Goal: Transaction & Acquisition: Book appointment/travel/reservation

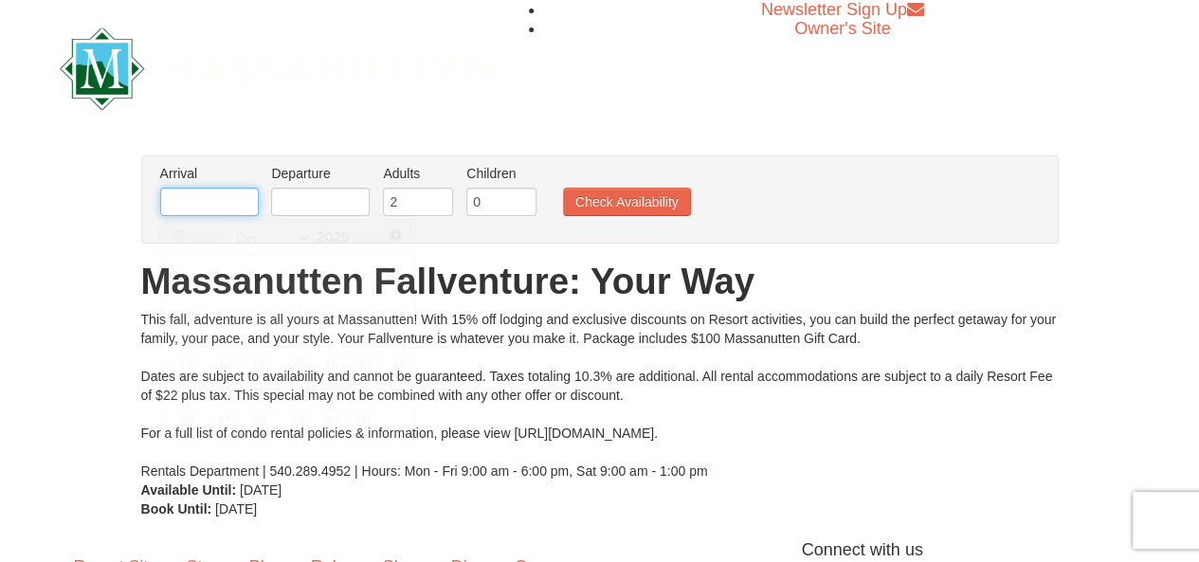
click at [188, 206] on input "text" at bounding box center [209, 202] width 99 height 28
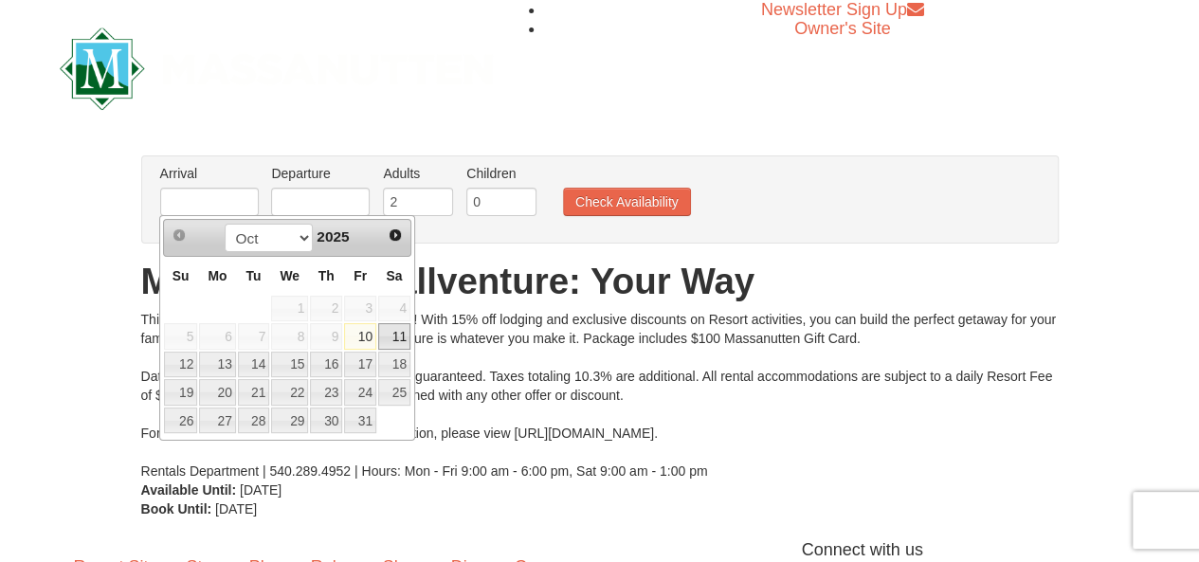
click at [393, 333] on link "11" at bounding box center [394, 336] width 32 height 27
type input "[DATE]"
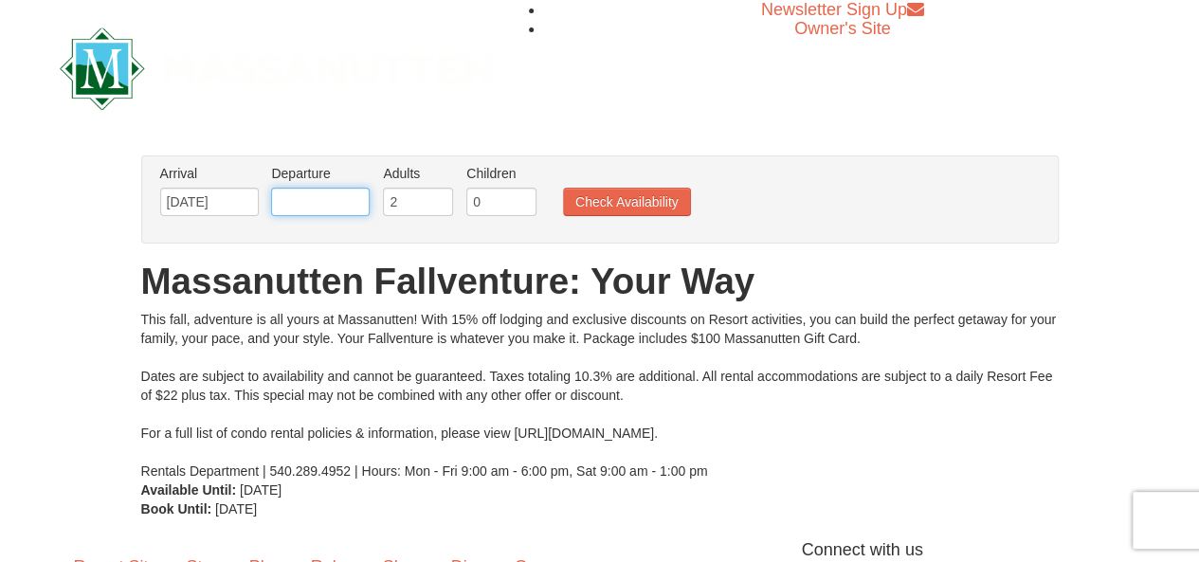
click at [357, 200] on input "text" at bounding box center [320, 202] width 99 height 28
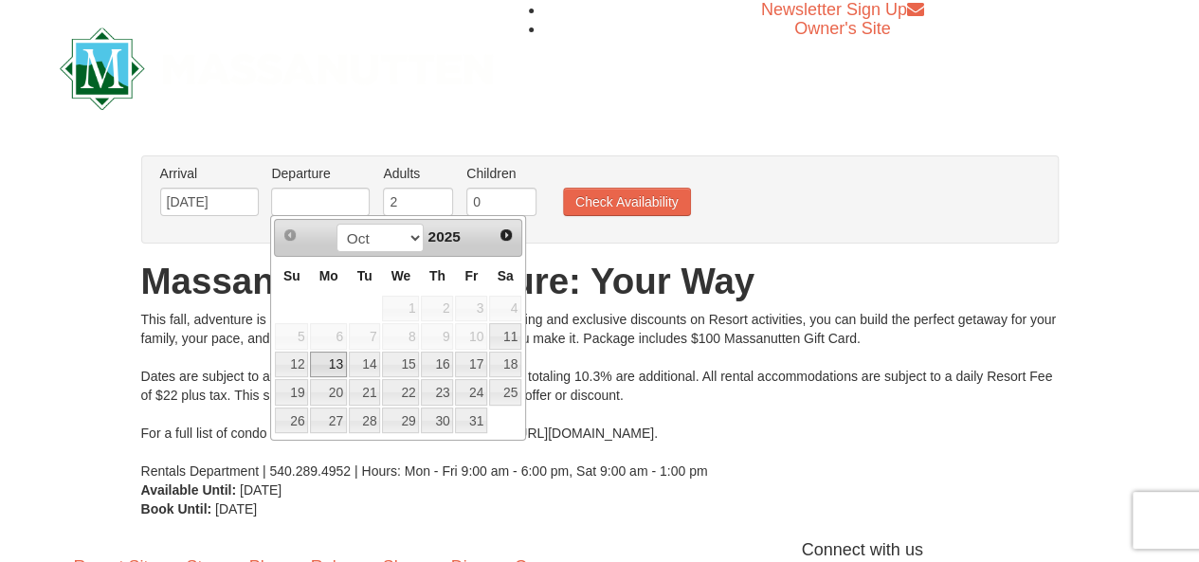
click at [326, 365] on link "13" at bounding box center [328, 365] width 36 height 27
type input "[DATE]"
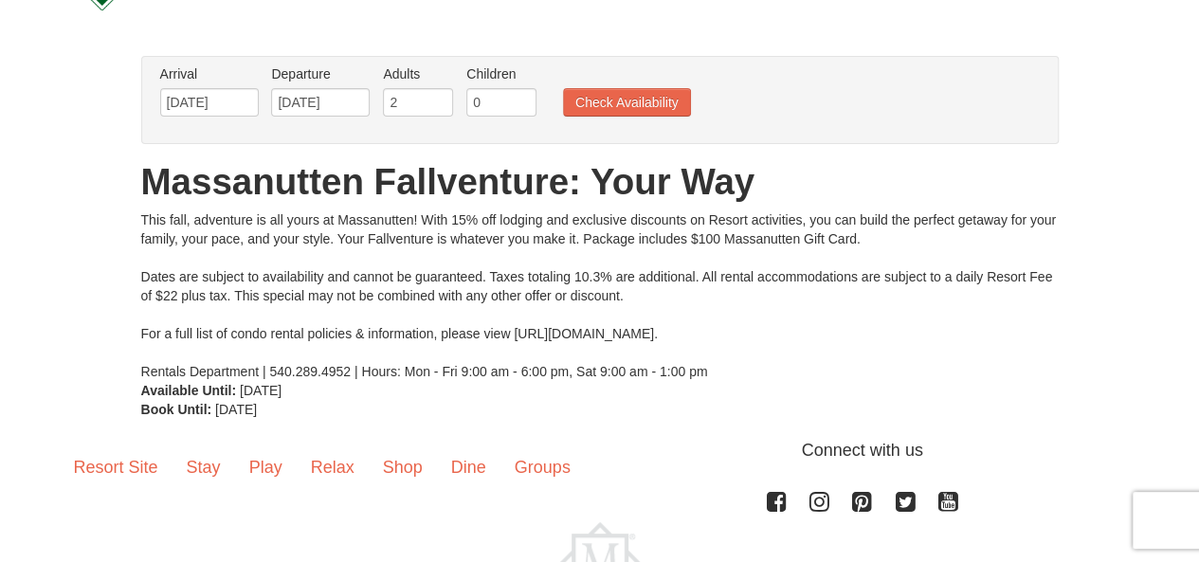
scroll to position [98, 0]
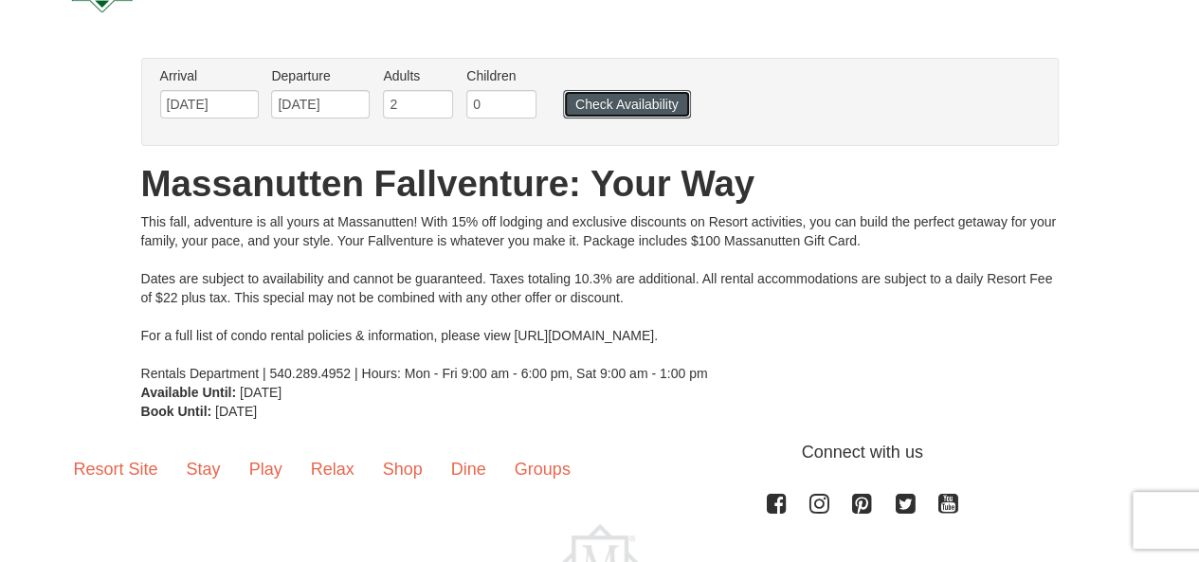
click at [627, 103] on button "Check Availability" at bounding box center [627, 104] width 128 height 28
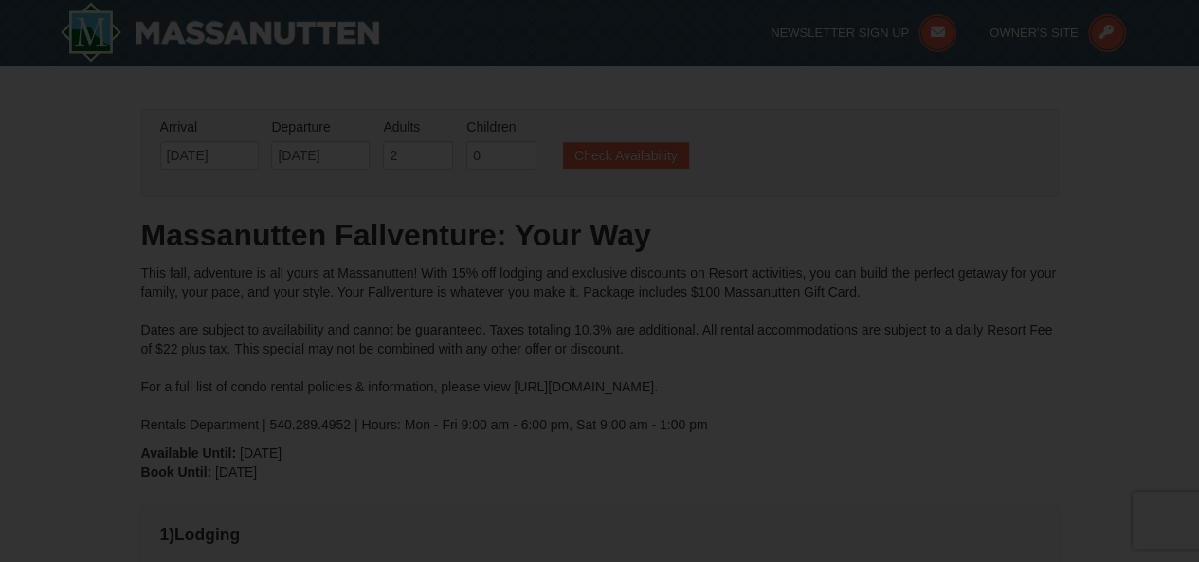
type input "[DATE]"
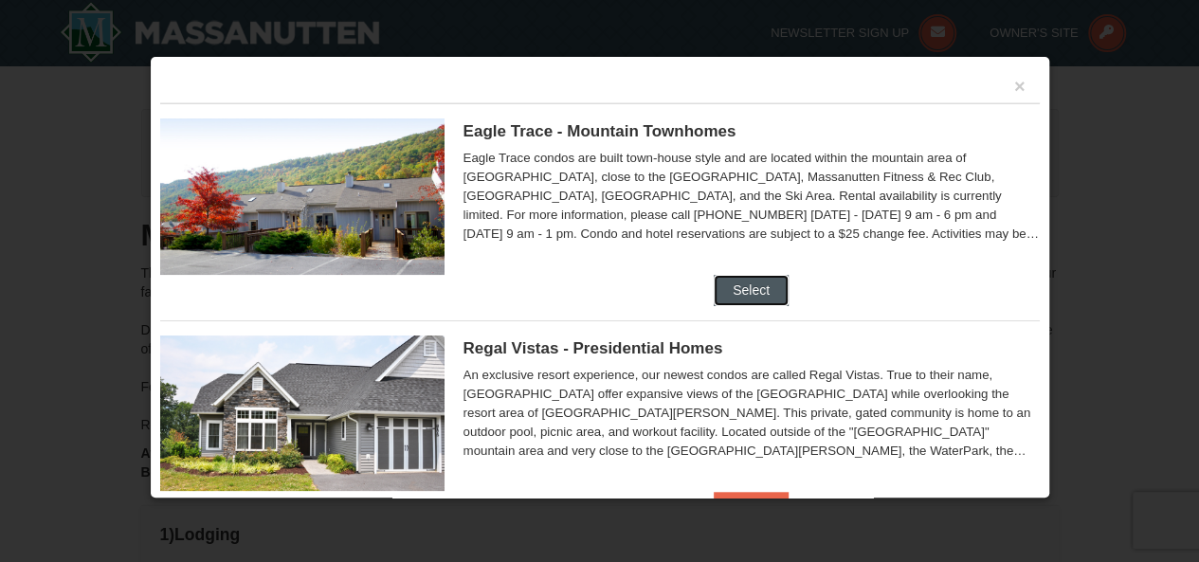
click at [743, 288] on button "Select" at bounding box center [751, 290] width 75 height 30
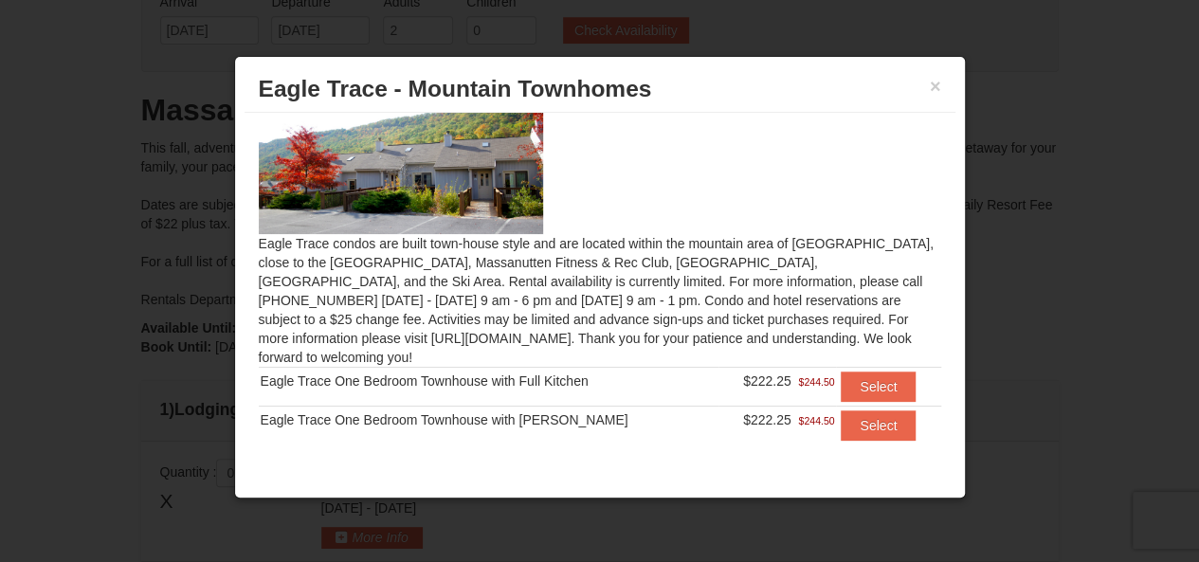
scroll to position [126, 0]
click at [854, 372] on button "Select" at bounding box center [878, 387] width 75 height 30
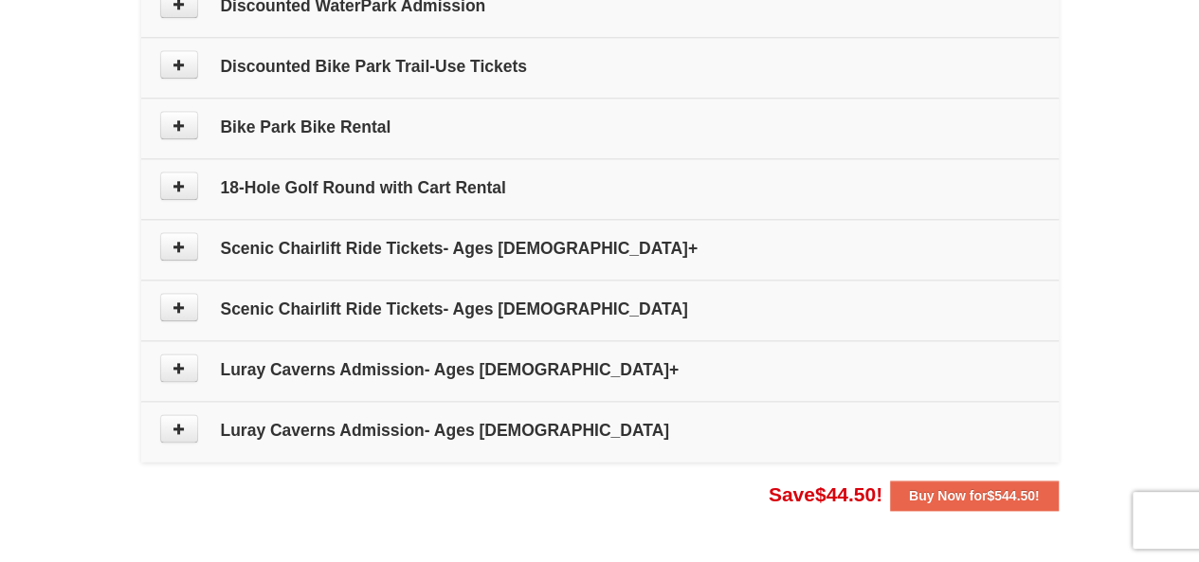
scroll to position [1011, 0]
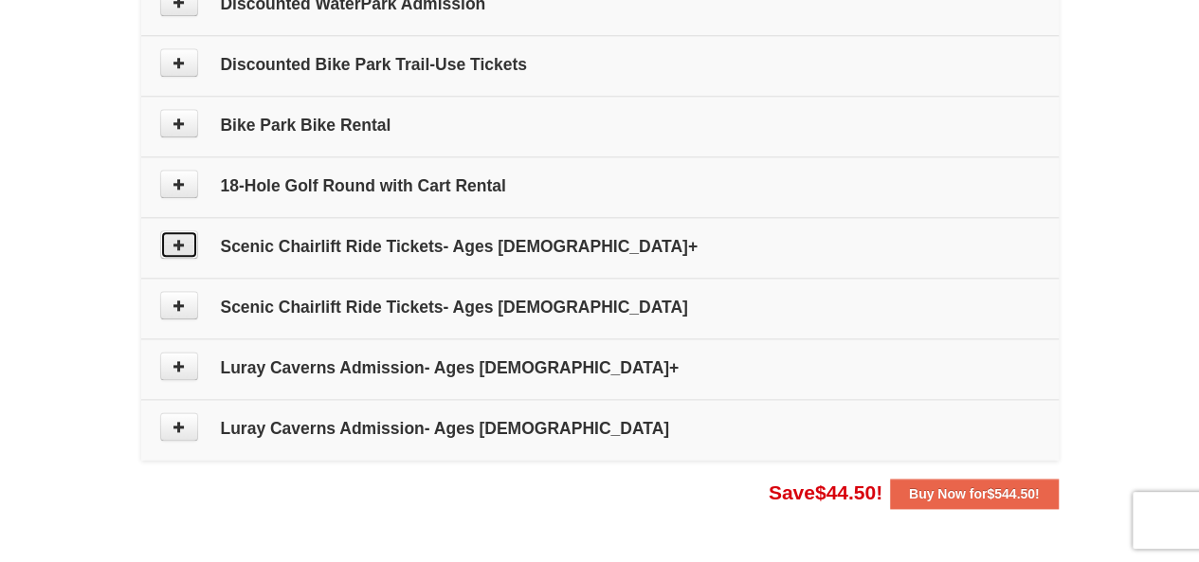
click at [183, 238] on icon at bounding box center [179, 244] width 13 height 13
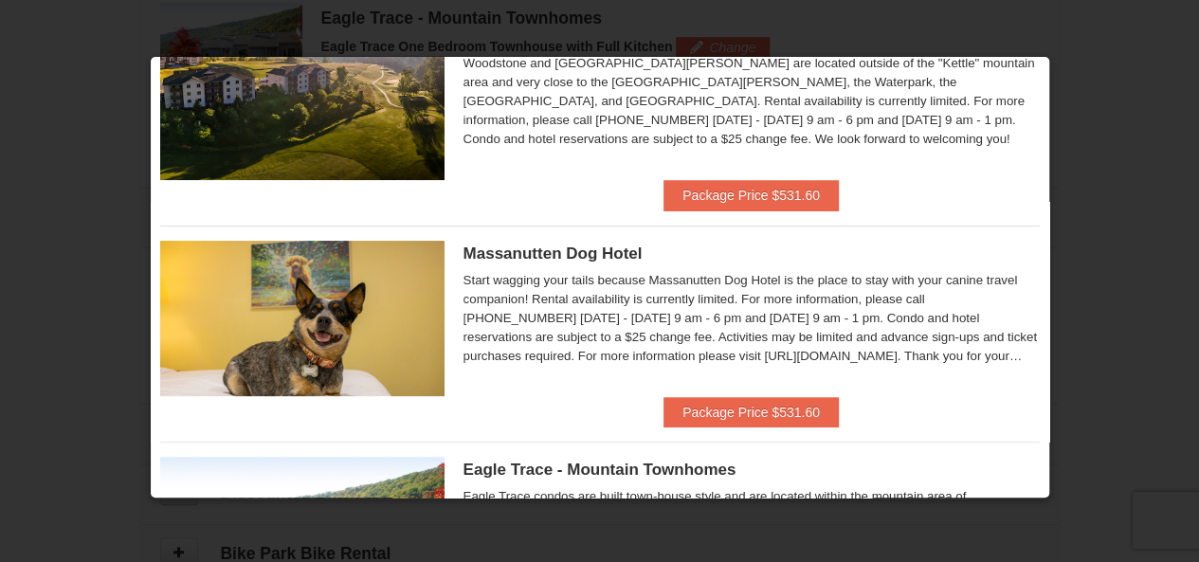
scroll to position [0, 0]
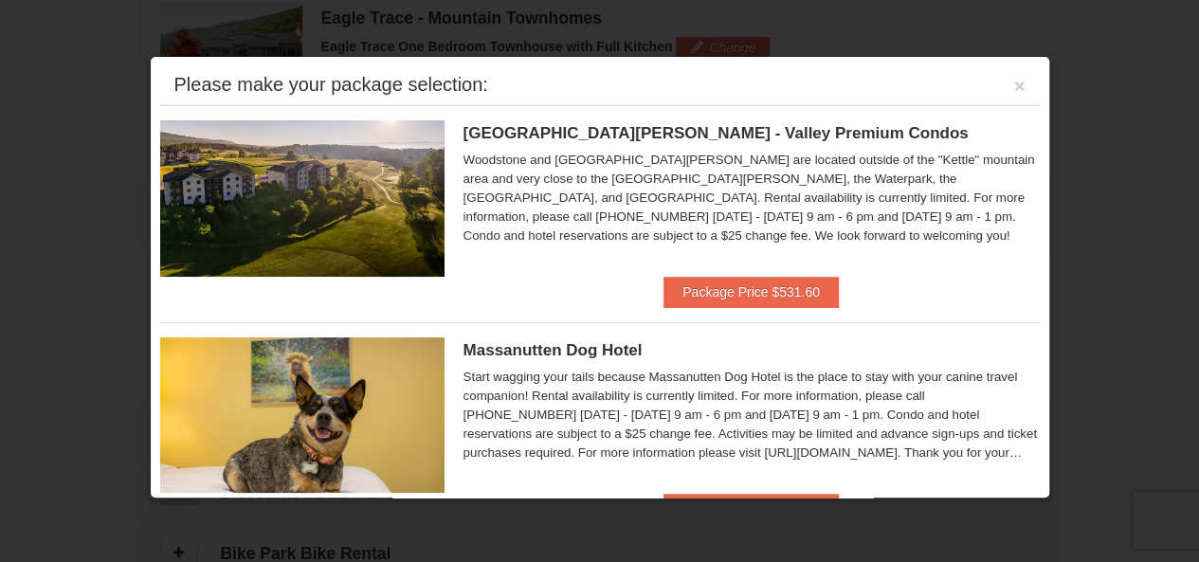
click at [1100, 104] on div at bounding box center [599, 281] width 1199 height 562
click at [1015, 86] on button "×" at bounding box center [1020, 86] width 11 height 19
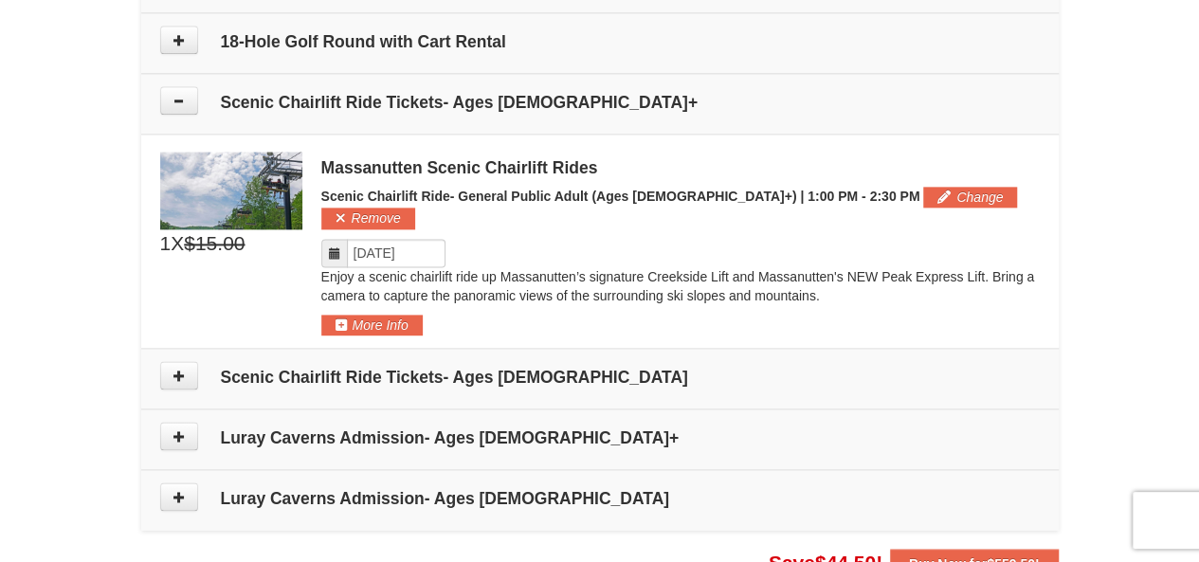
scroll to position [1088, 0]
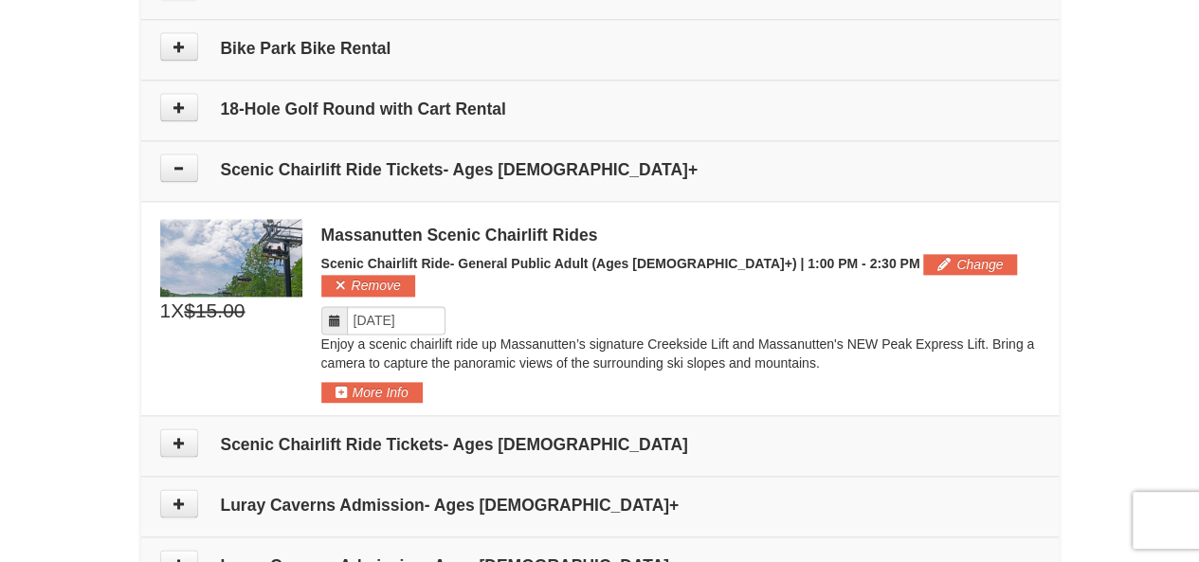
click at [336, 314] on icon at bounding box center [334, 320] width 13 height 13
click at [332, 314] on icon at bounding box center [334, 320] width 13 height 13
click at [924, 265] on button "Change" at bounding box center [971, 264] width 94 height 21
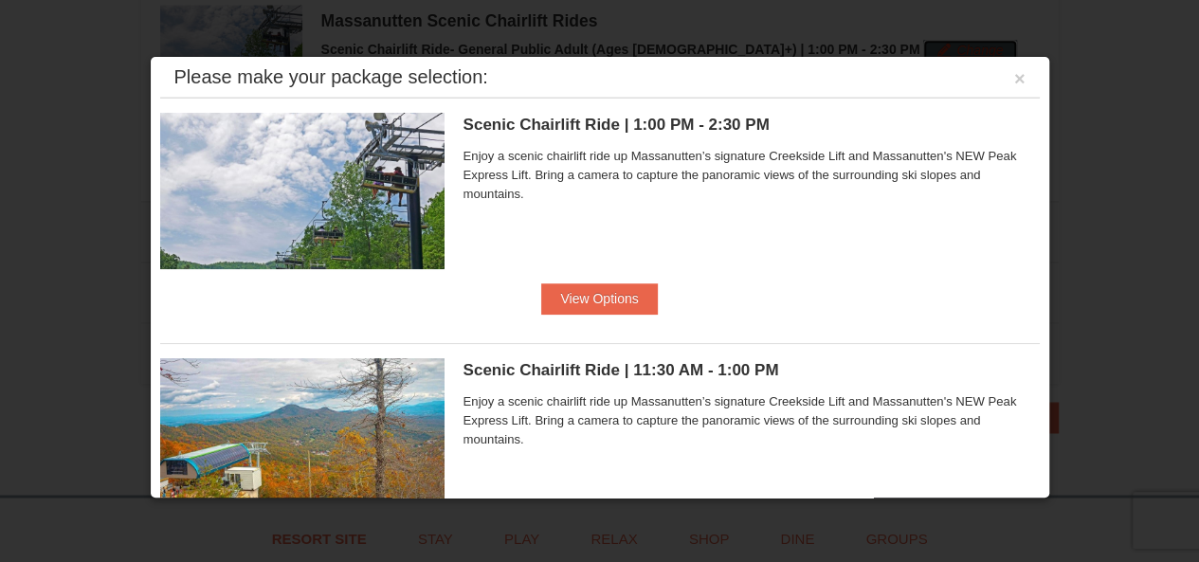
scroll to position [0, 0]
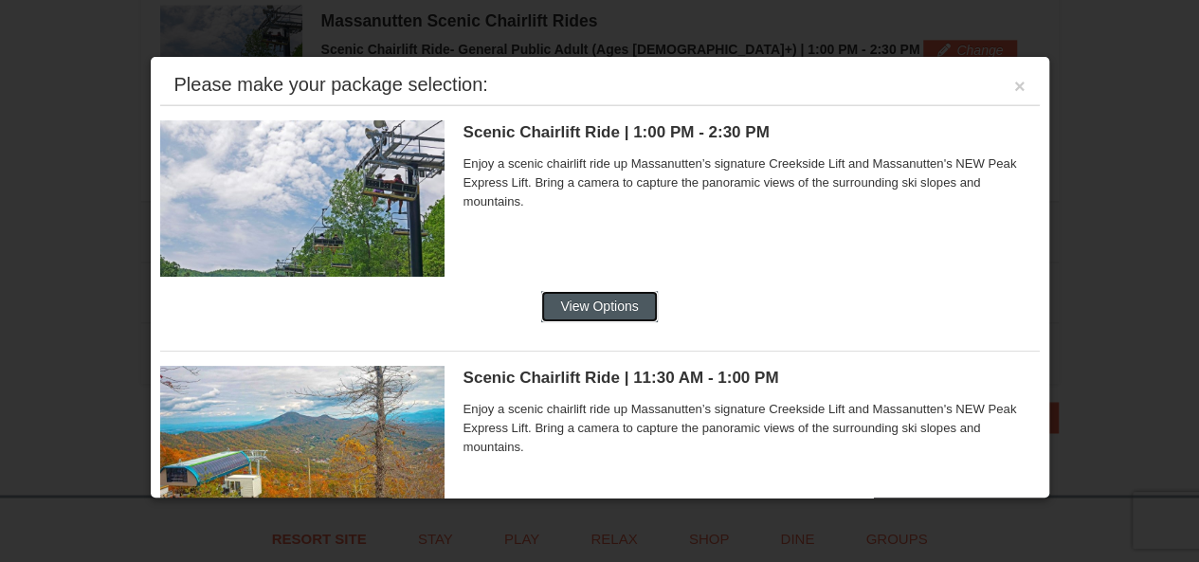
click at [595, 301] on button "View Options" at bounding box center [599, 306] width 116 height 30
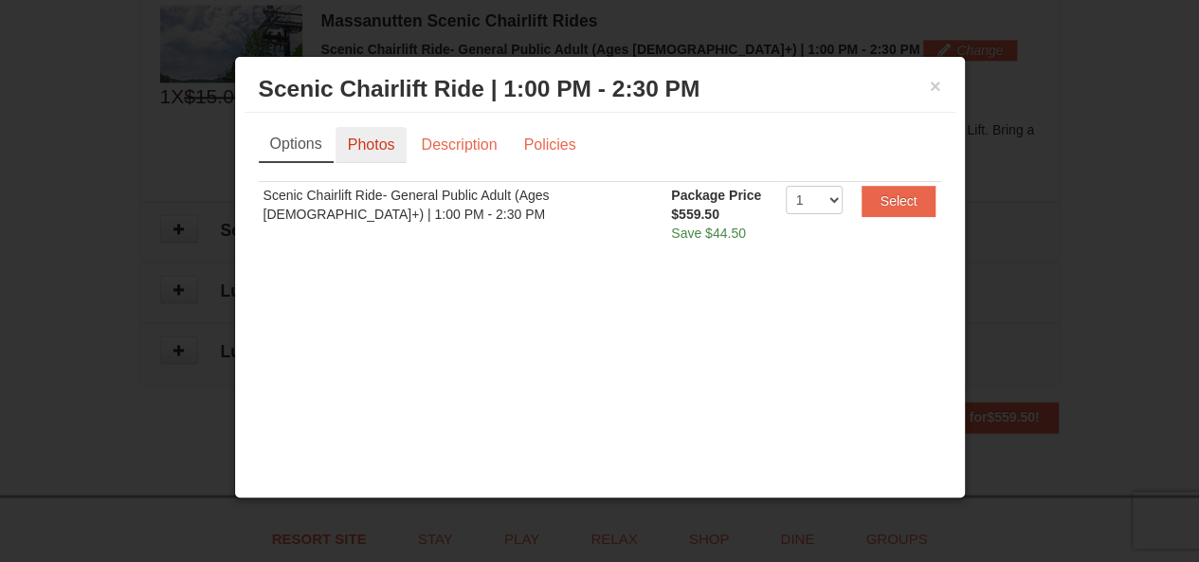
click at [382, 153] on link "Photos" at bounding box center [372, 145] width 72 height 36
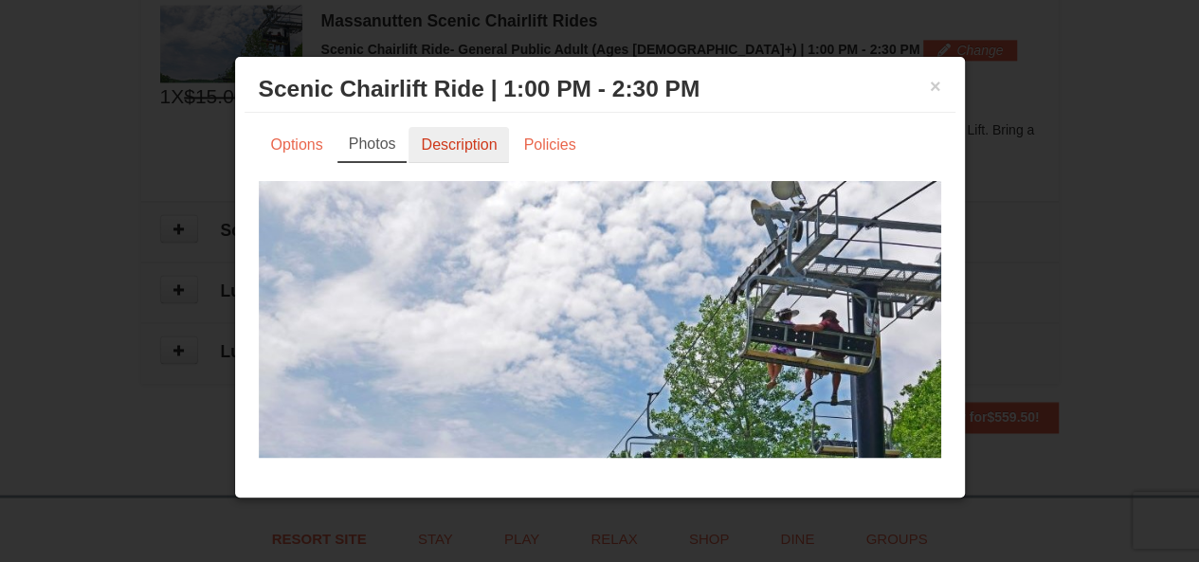
click at [469, 149] on link "Description" at bounding box center [459, 145] width 101 height 36
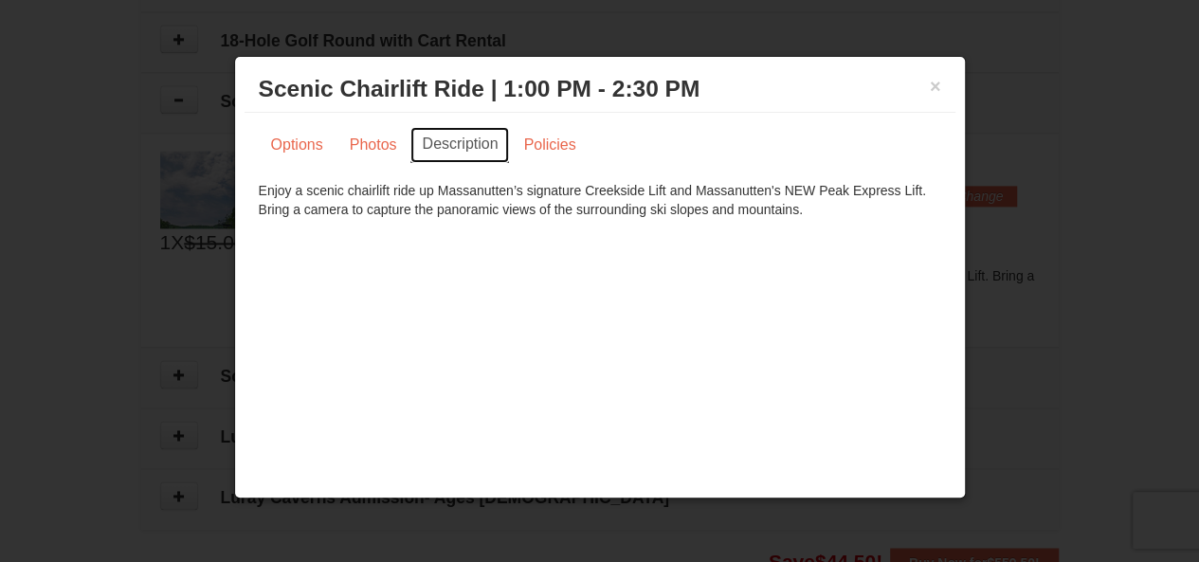
scroll to position [1155, 0]
click at [566, 150] on link "Policies" at bounding box center [549, 145] width 77 height 36
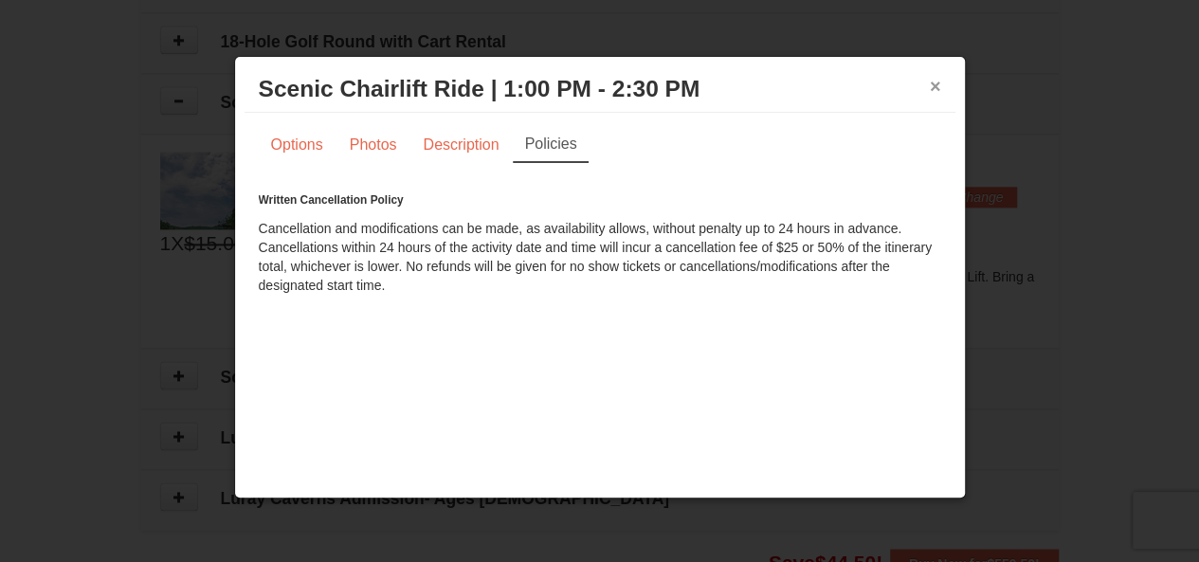
click at [939, 83] on button "×" at bounding box center [935, 86] width 11 height 19
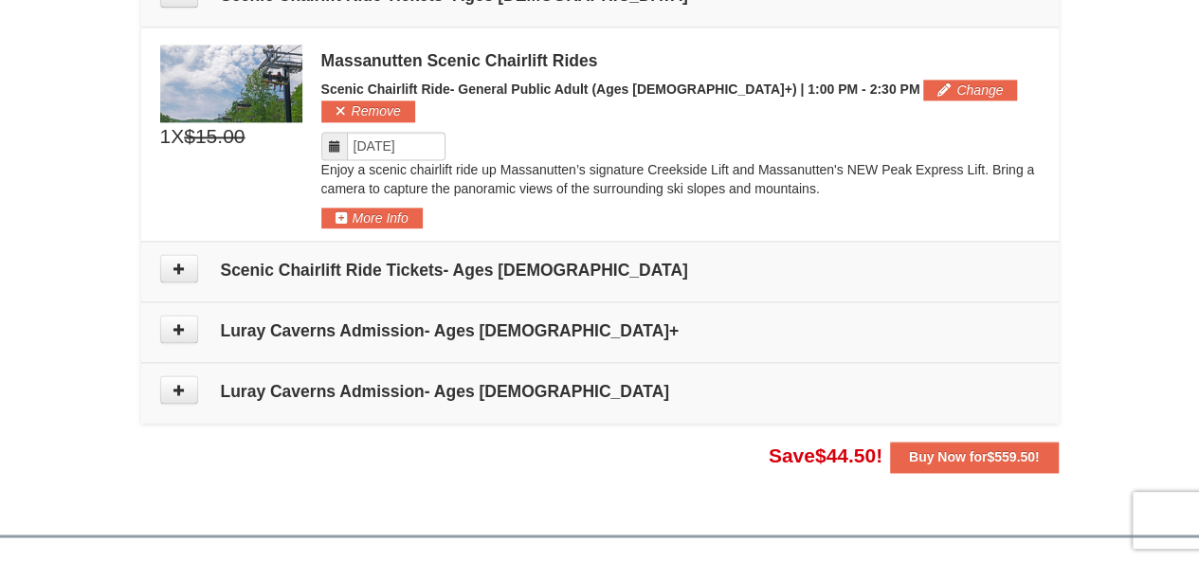
scroll to position [1264, 0]
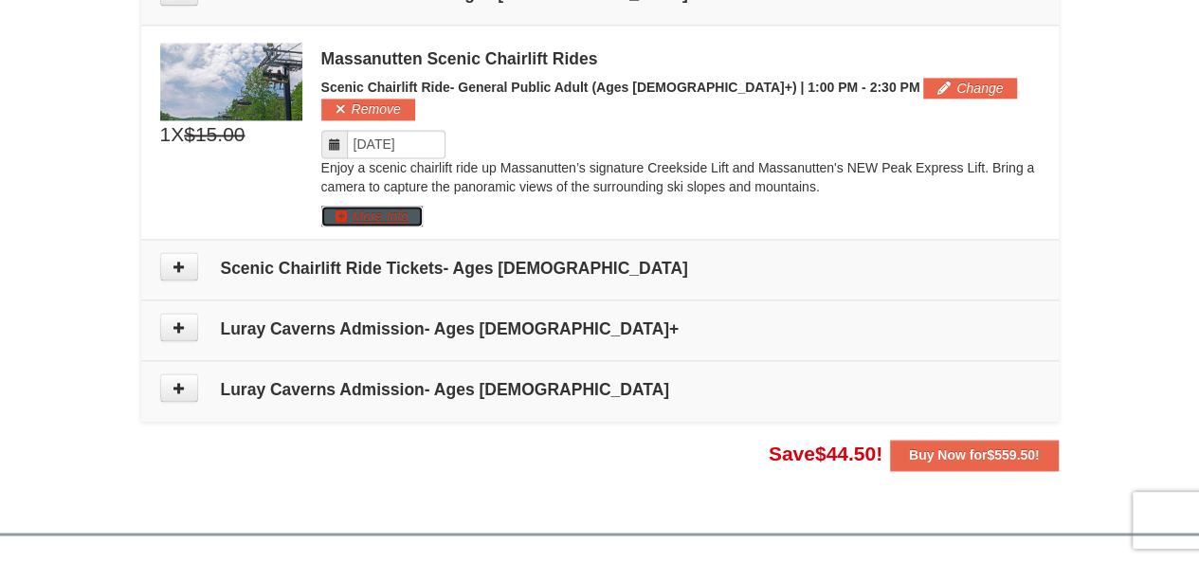
click at [375, 206] on button "More Info" at bounding box center [371, 216] width 101 height 21
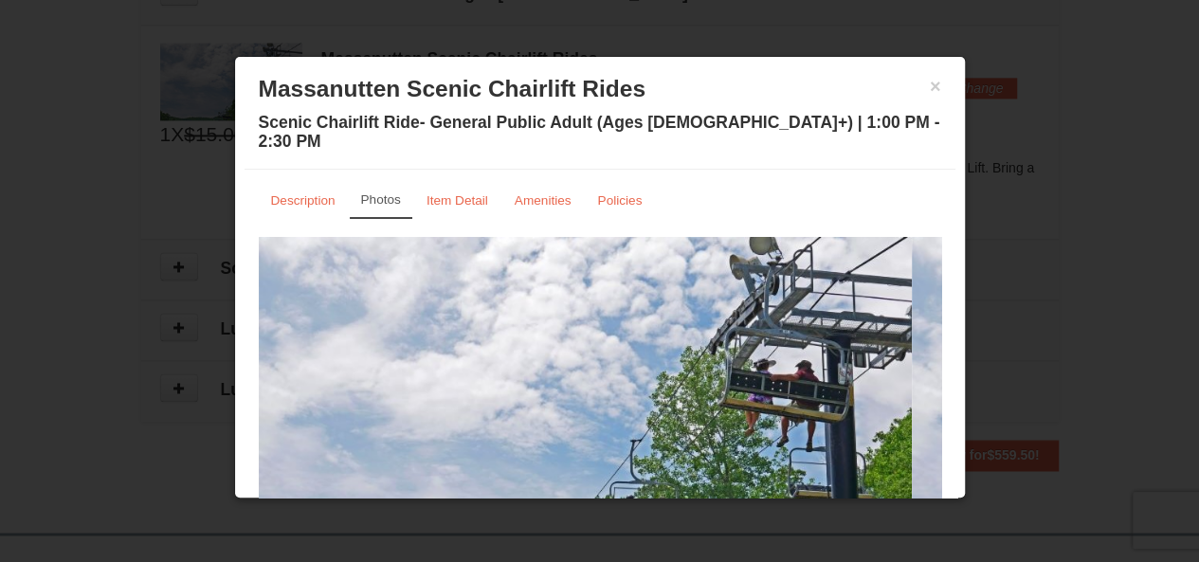
scroll to position [0, 0]
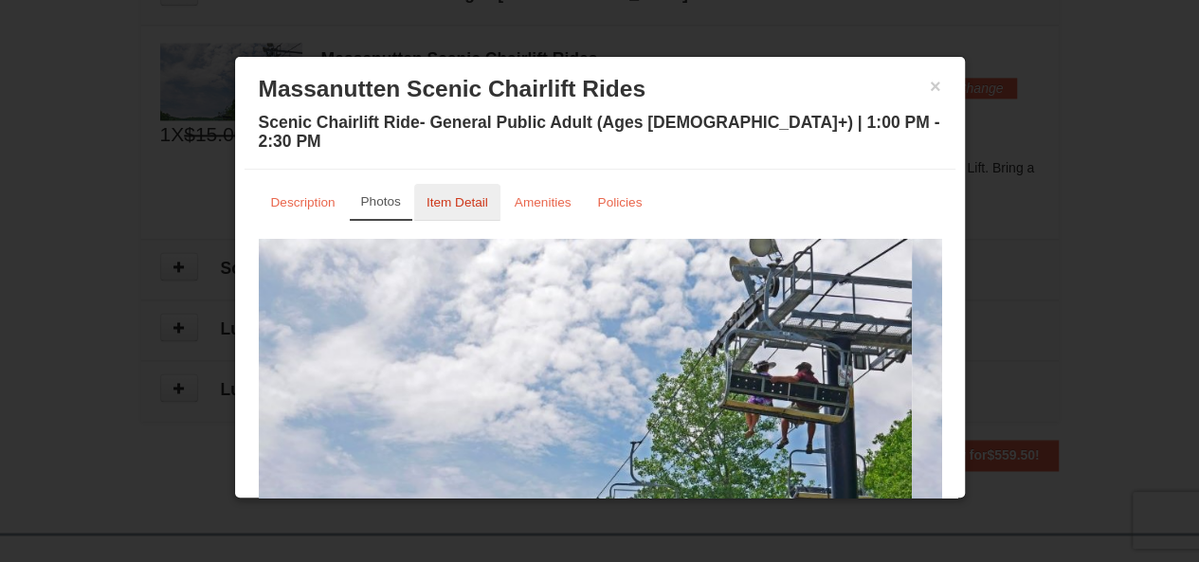
click at [453, 195] on small "Item Detail" at bounding box center [458, 202] width 62 height 14
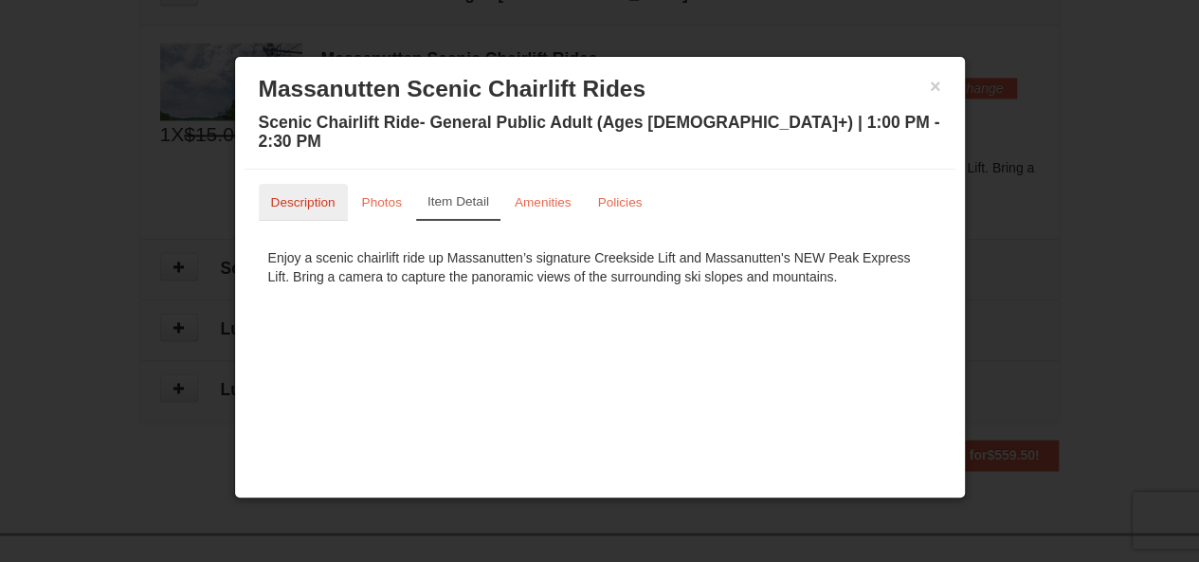
click at [300, 192] on link "Description" at bounding box center [303, 202] width 89 height 37
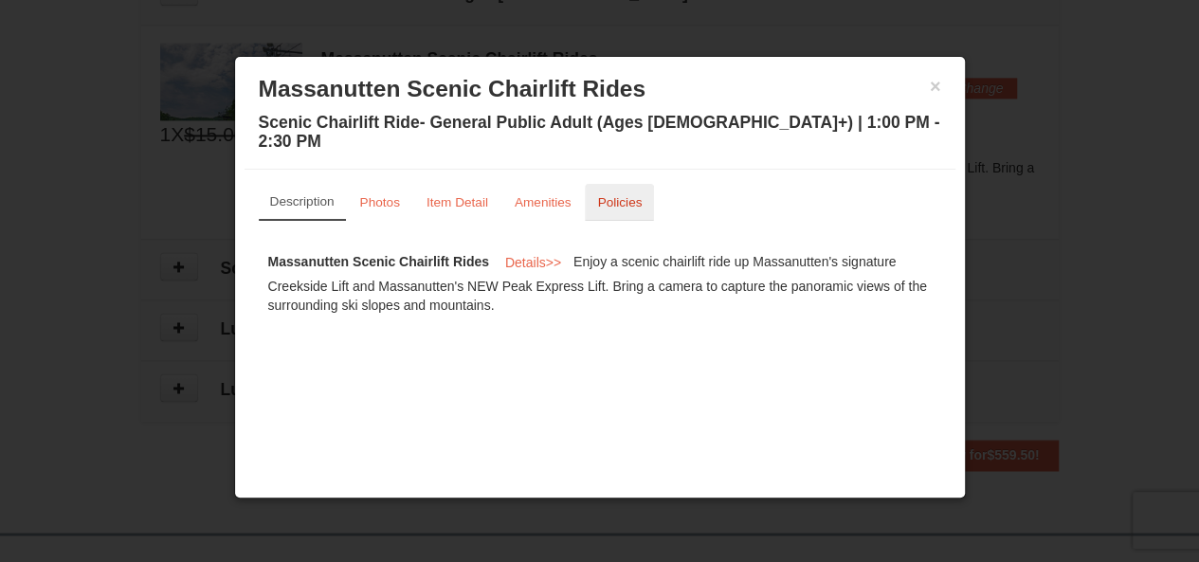
click at [625, 192] on link "Policies" at bounding box center [619, 202] width 69 height 37
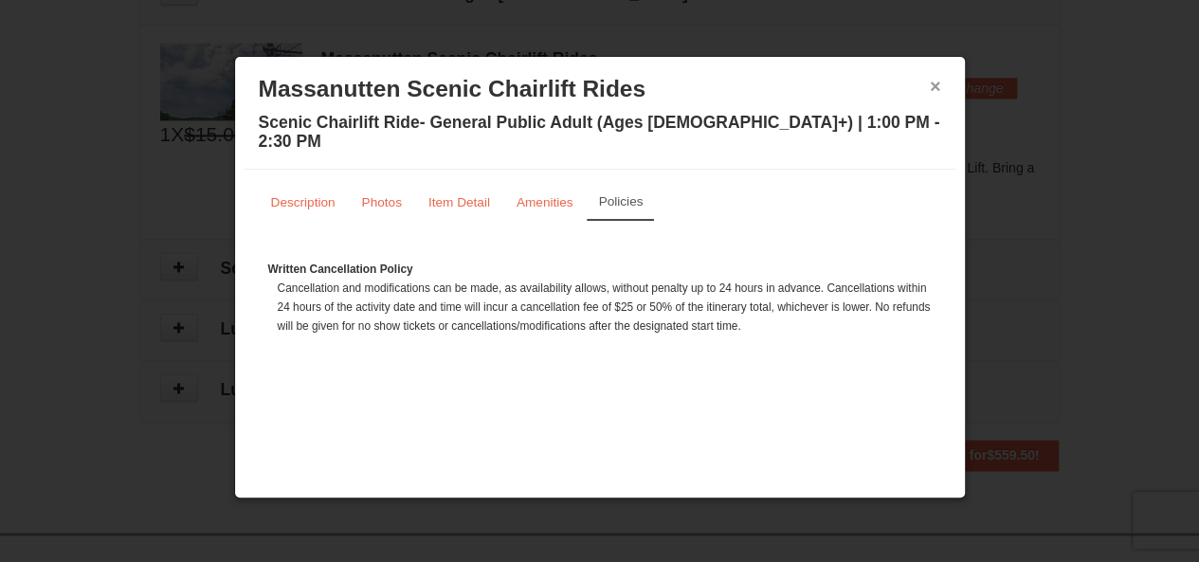
click at [931, 84] on button "×" at bounding box center [935, 86] width 11 height 19
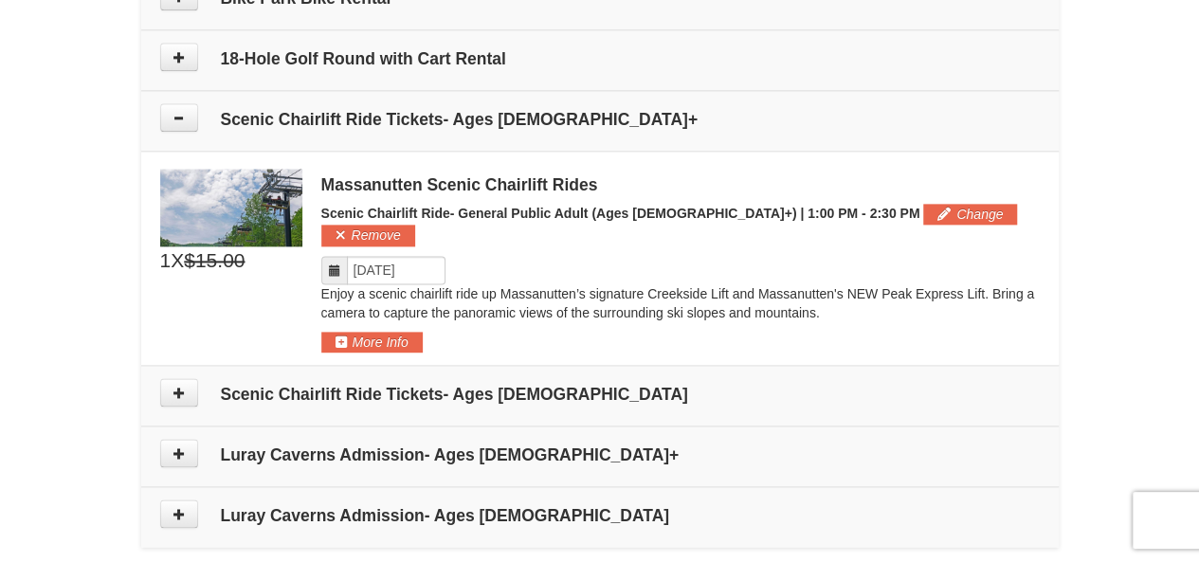
scroll to position [1138, 0]
click at [924, 210] on button "Change" at bounding box center [971, 214] width 94 height 21
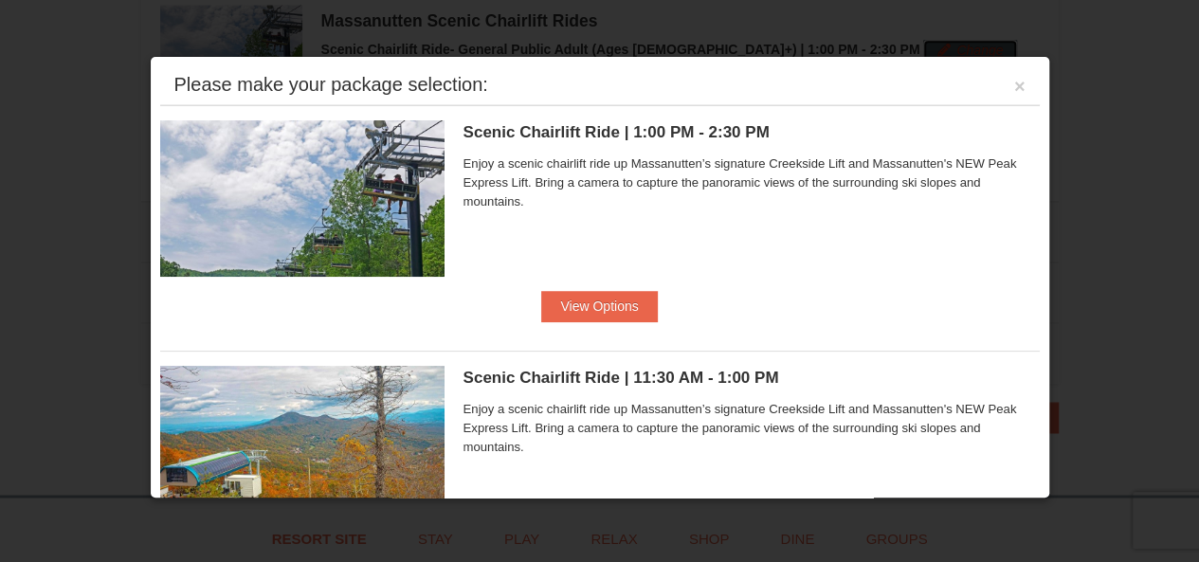
scroll to position [0, 0]
click at [624, 306] on button "View Options" at bounding box center [599, 306] width 116 height 30
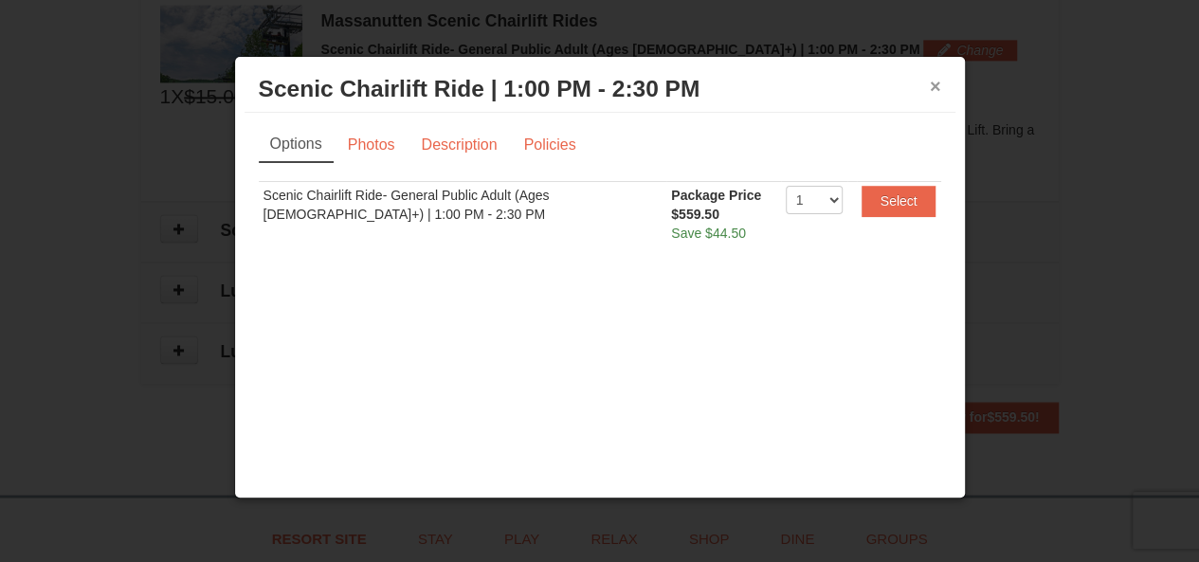
click at [935, 84] on button "×" at bounding box center [935, 86] width 11 height 19
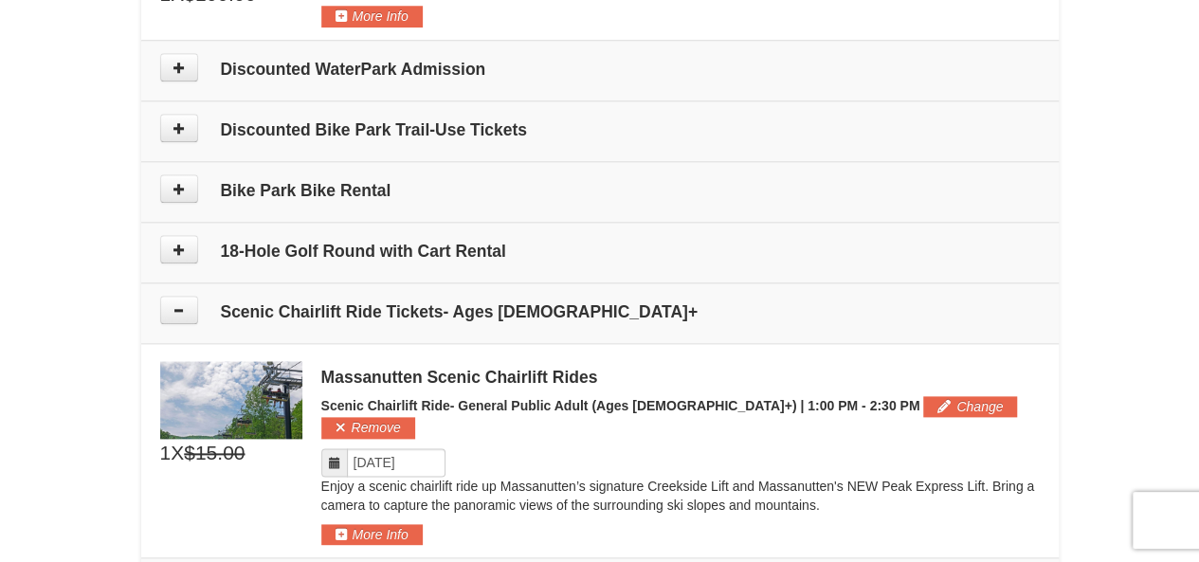
scroll to position [1011, 0]
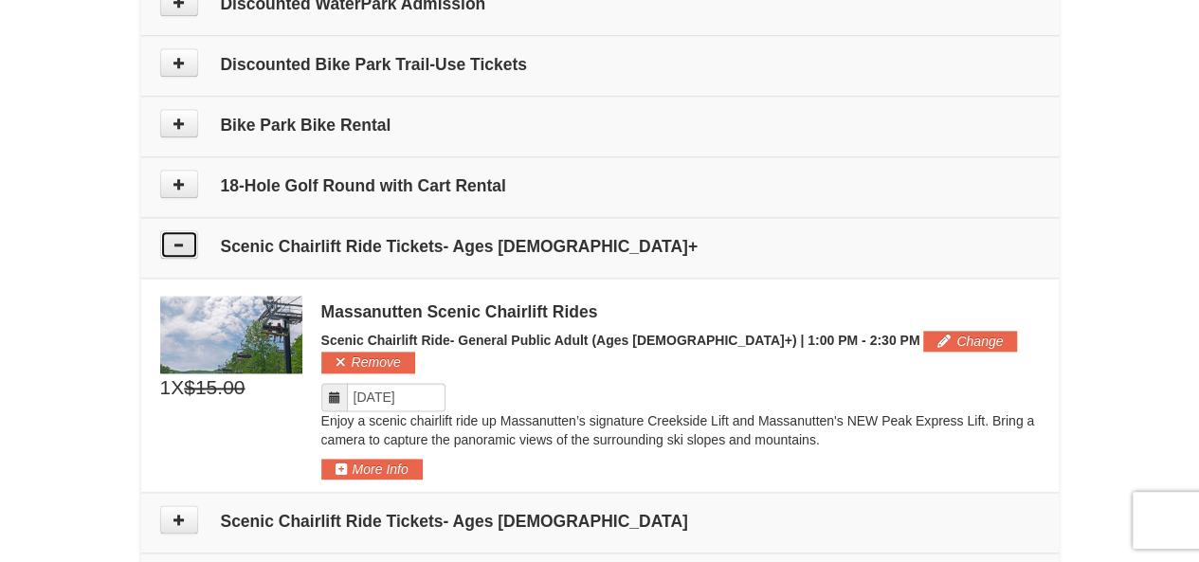
click at [182, 242] on icon at bounding box center [179, 244] width 13 height 13
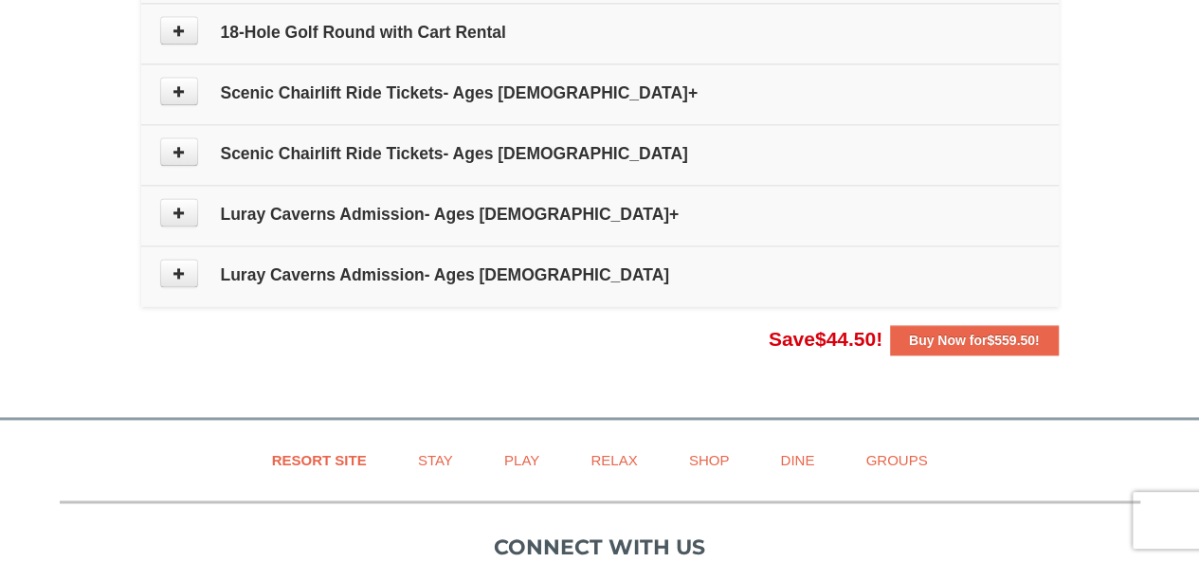
scroll to position [1390, 0]
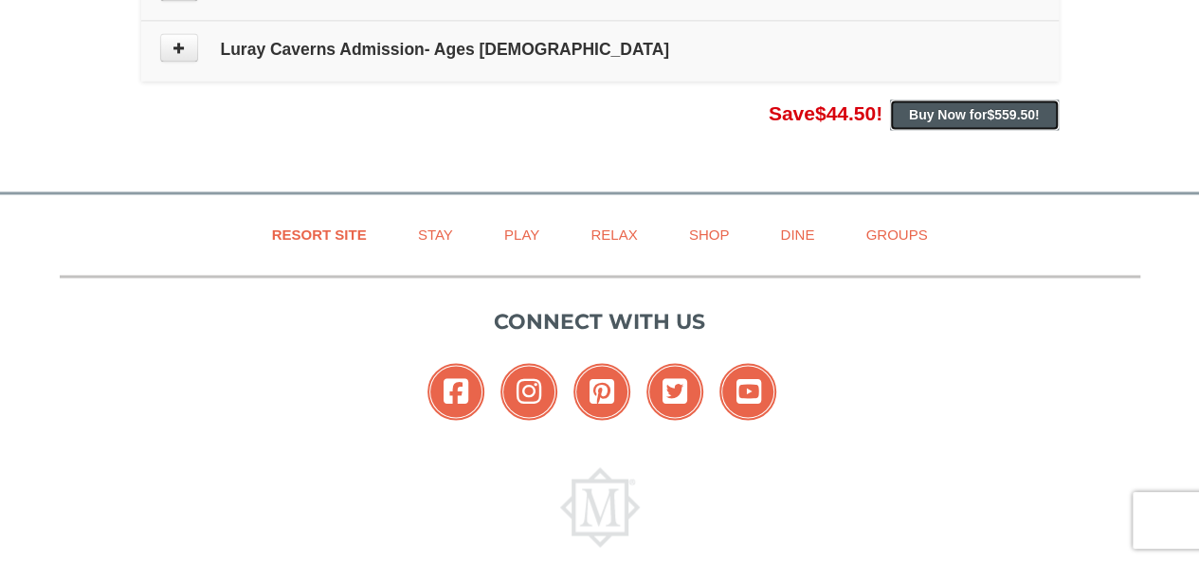
click at [987, 113] on span "$559.50" at bounding box center [1011, 114] width 48 height 15
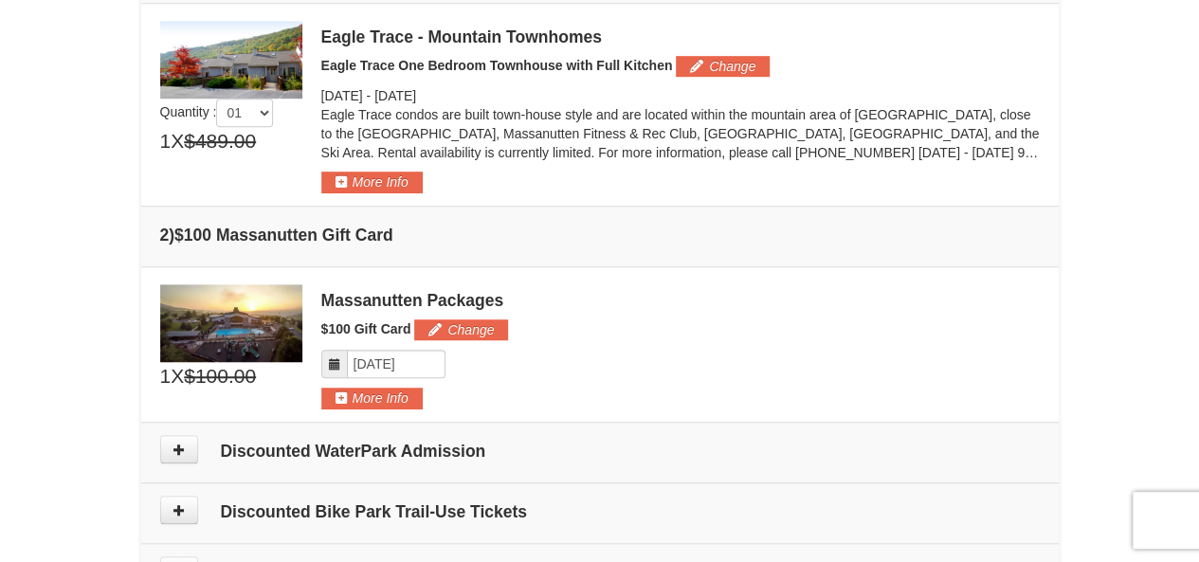
scroll to position [631, 0]
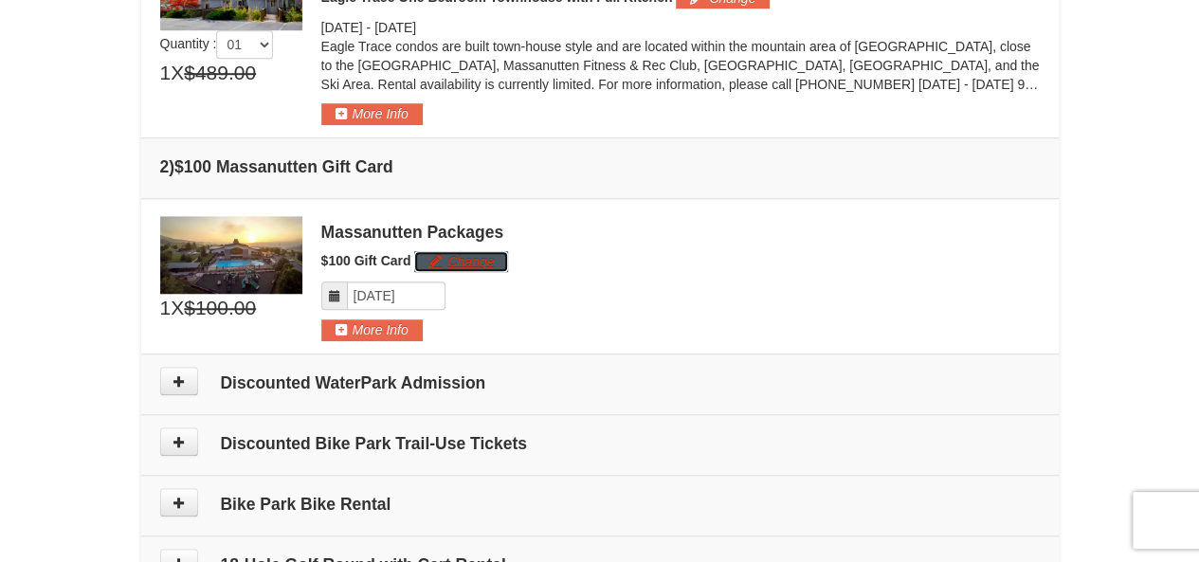
click at [454, 257] on button "Change" at bounding box center [461, 261] width 94 height 21
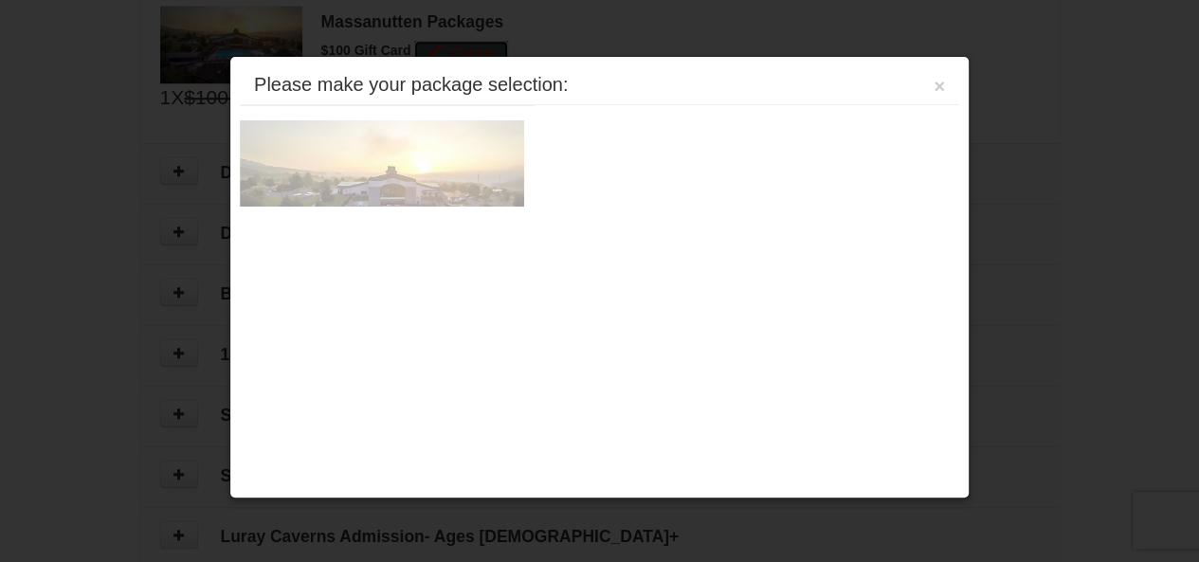
scroll to position [845, 0]
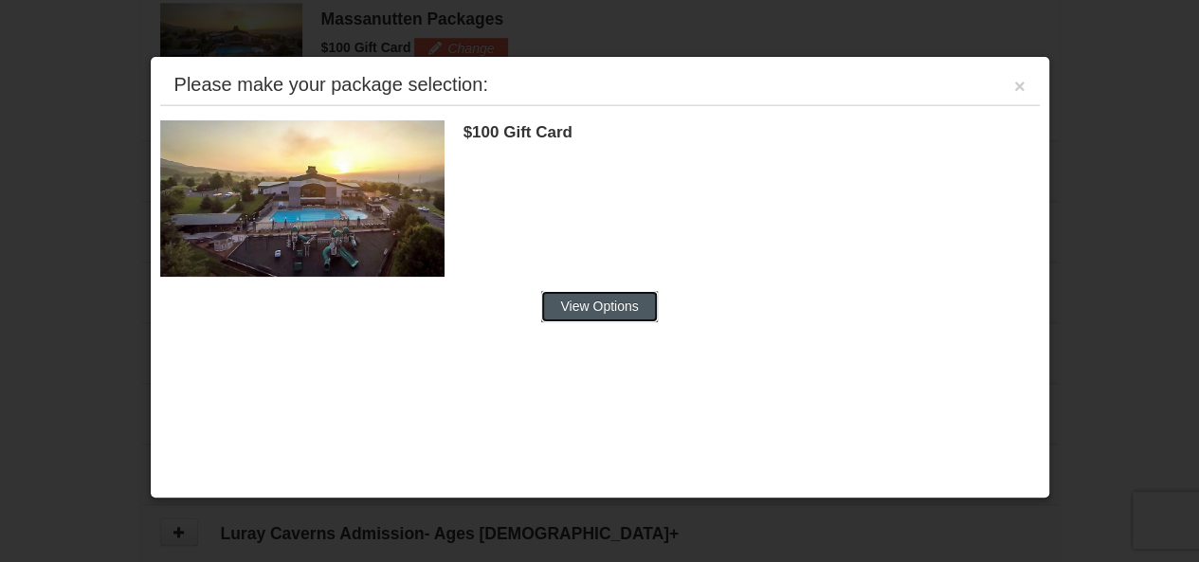
click at [597, 307] on button "View Options" at bounding box center [599, 306] width 116 height 30
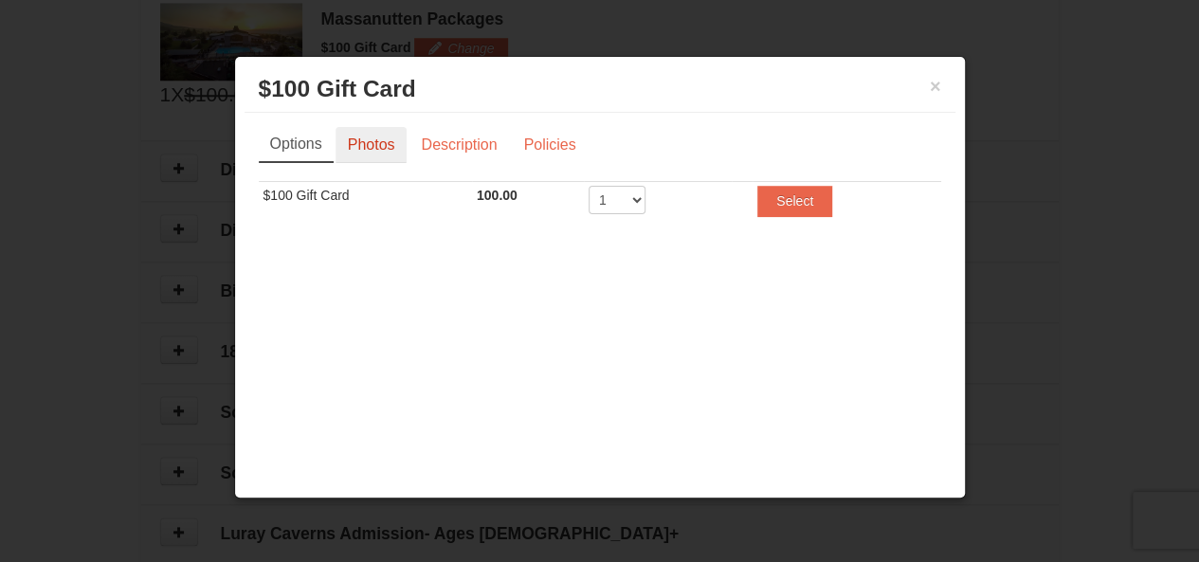
click at [382, 150] on link "Photos" at bounding box center [372, 145] width 72 height 36
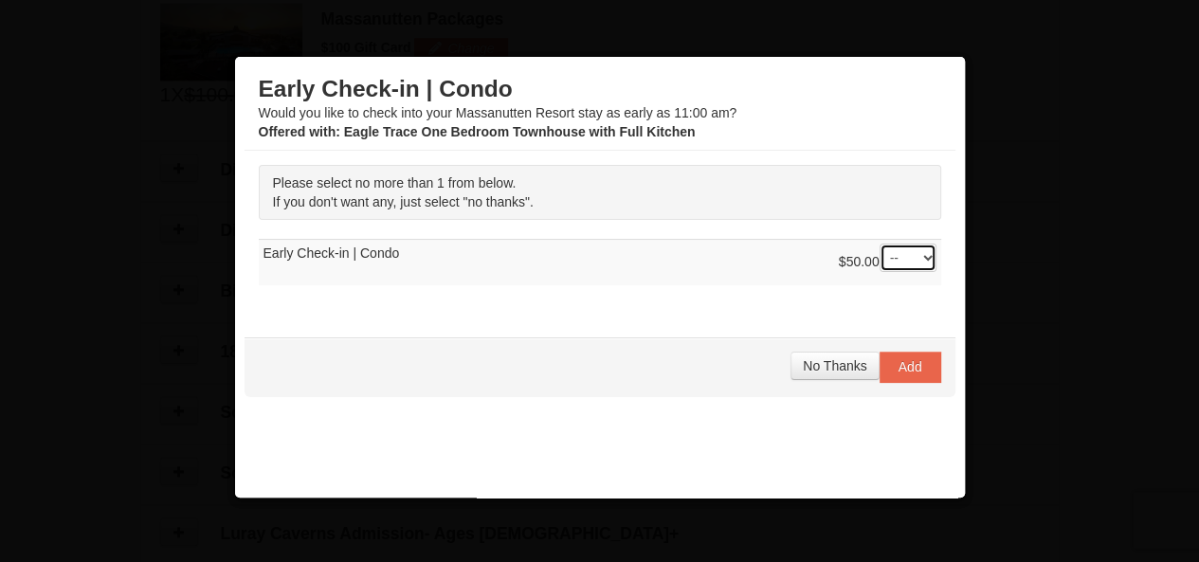
click at [910, 261] on select "-- 01" at bounding box center [908, 258] width 57 height 28
select select "1"
click at [880, 244] on select "-- 01" at bounding box center [908, 258] width 57 height 28
click at [903, 369] on span "Add" at bounding box center [911, 366] width 24 height 15
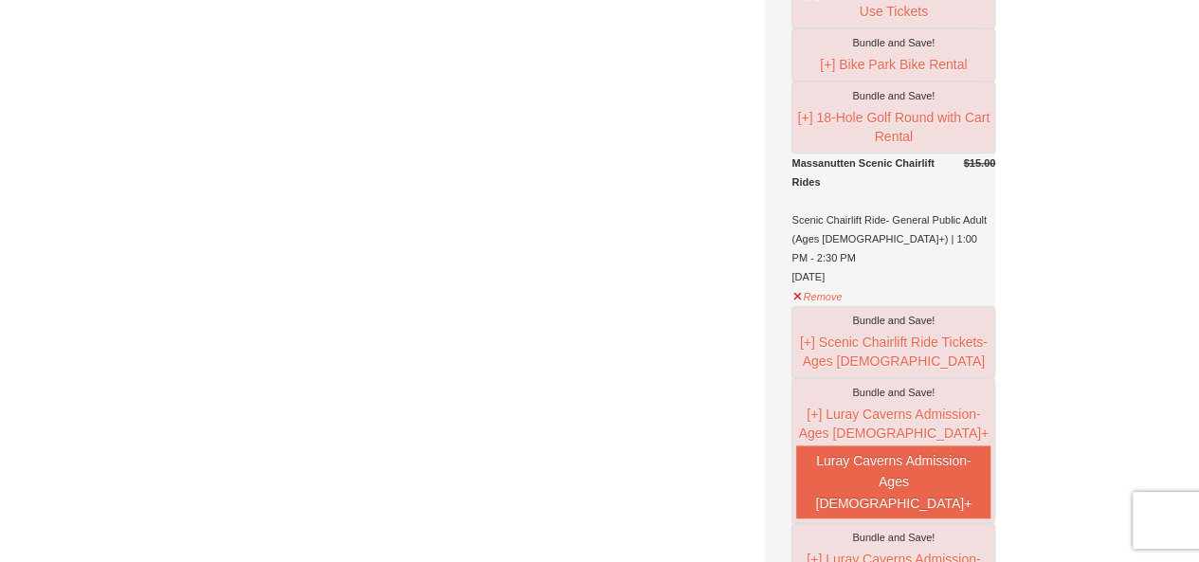
scroll to position [505, 0]
click at [843, 286] on button "Remove" at bounding box center [817, 294] width 51 height 24
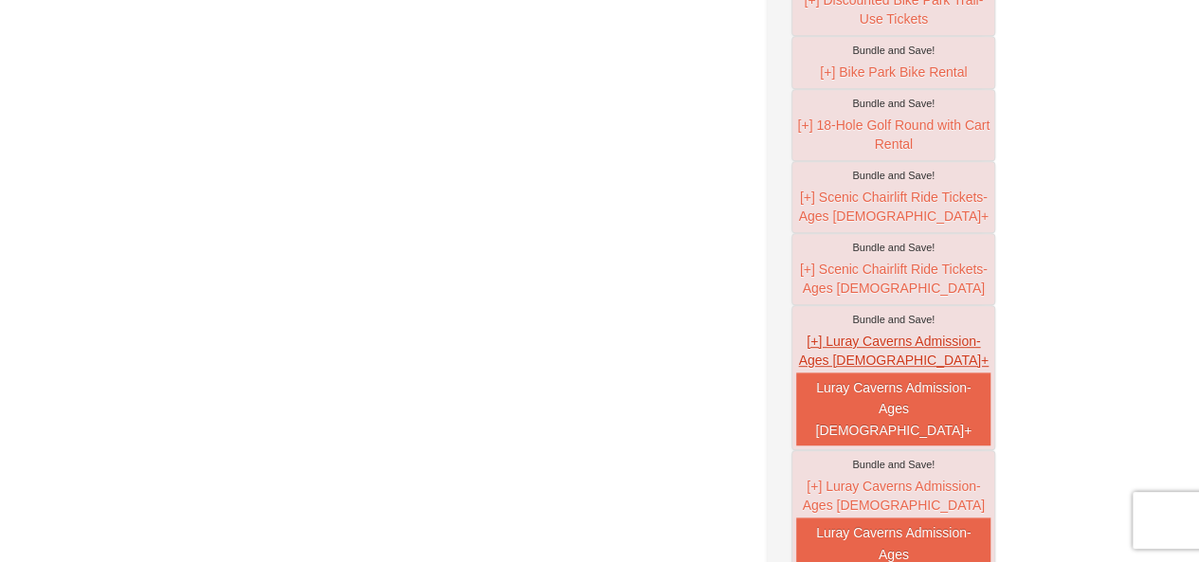
scroll to position [885, 0]
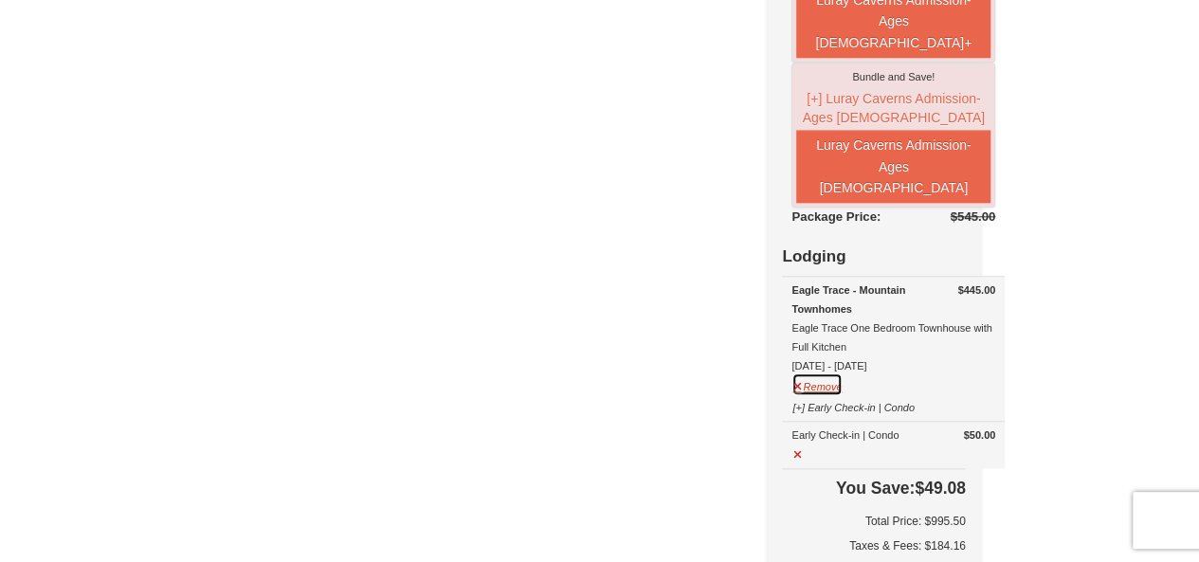
click at [843, 373] on button "Remove" at bounding box center [817, 385] width 51 height 24
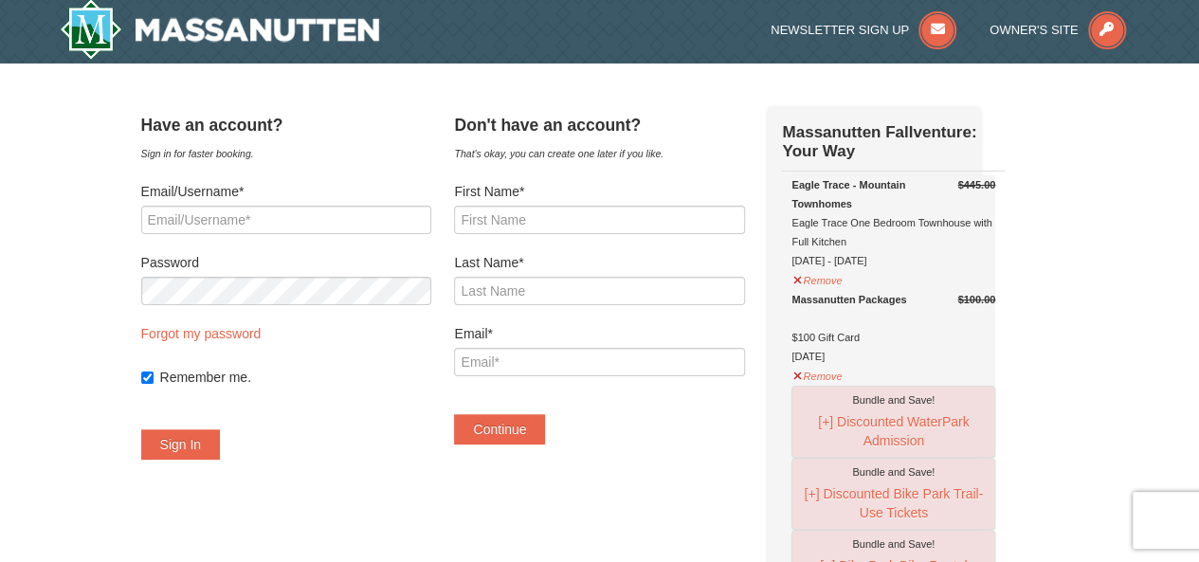
scroll to position [0, 0]
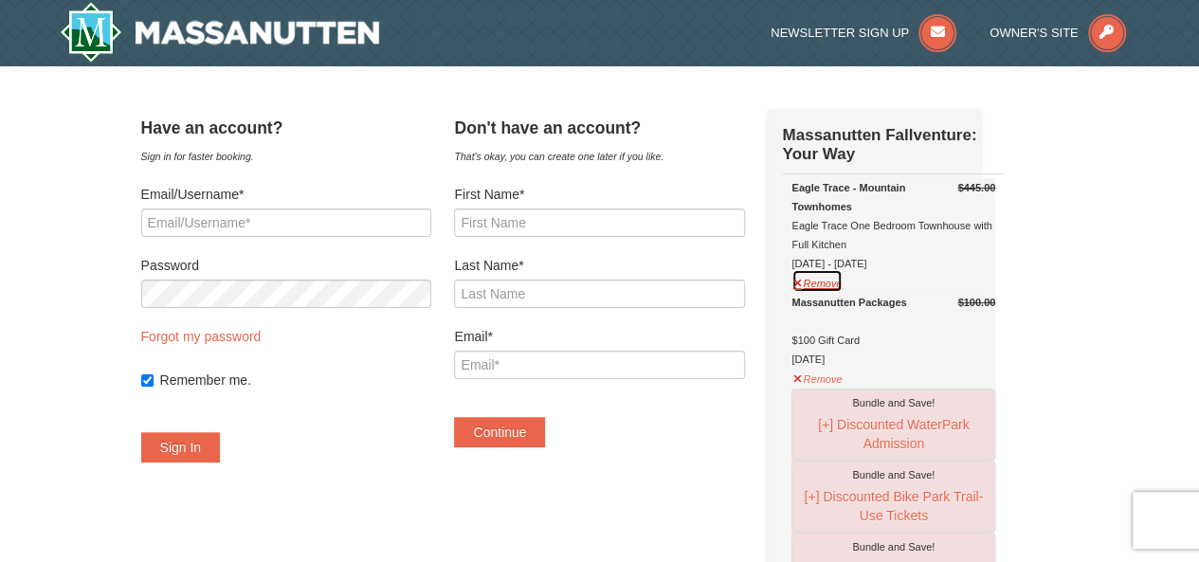
click at [843, 283] on button "Remove" at bounding box center [817, 281] width 51 height 24
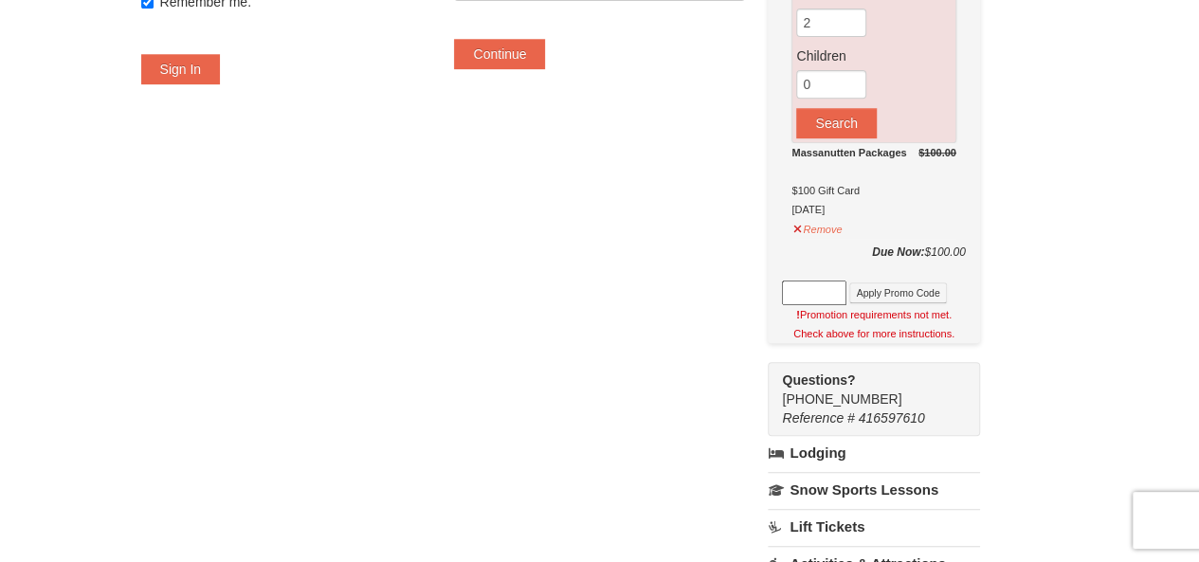
scroll to position [379, 0]
click at [843, 225] on button "Remove" at bounding box center [817, 226] width 51 height 24
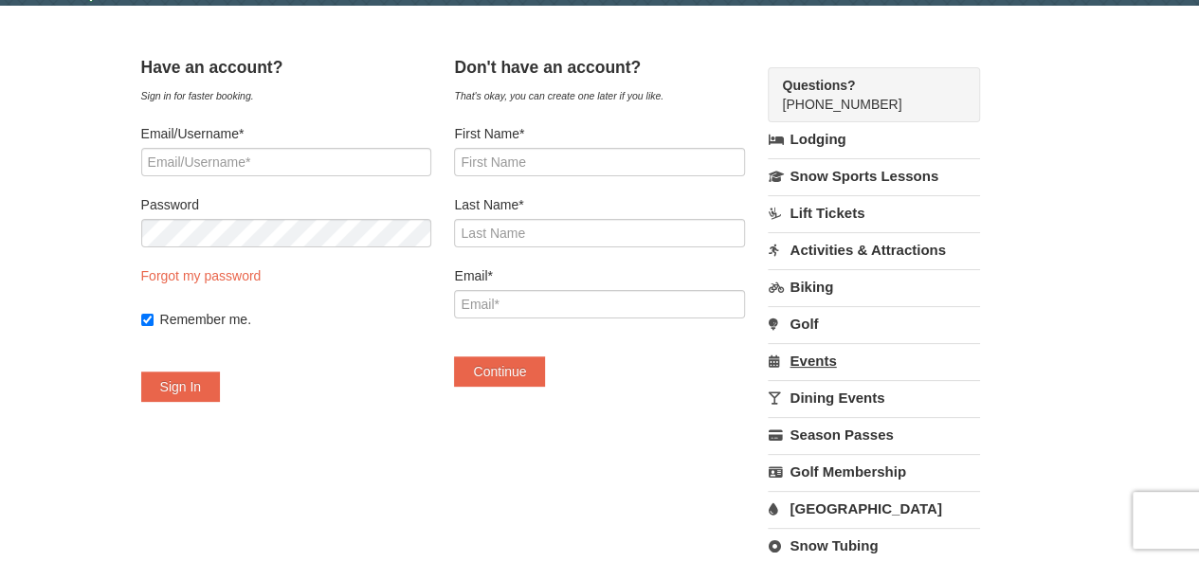
scroll to position [126, 0]
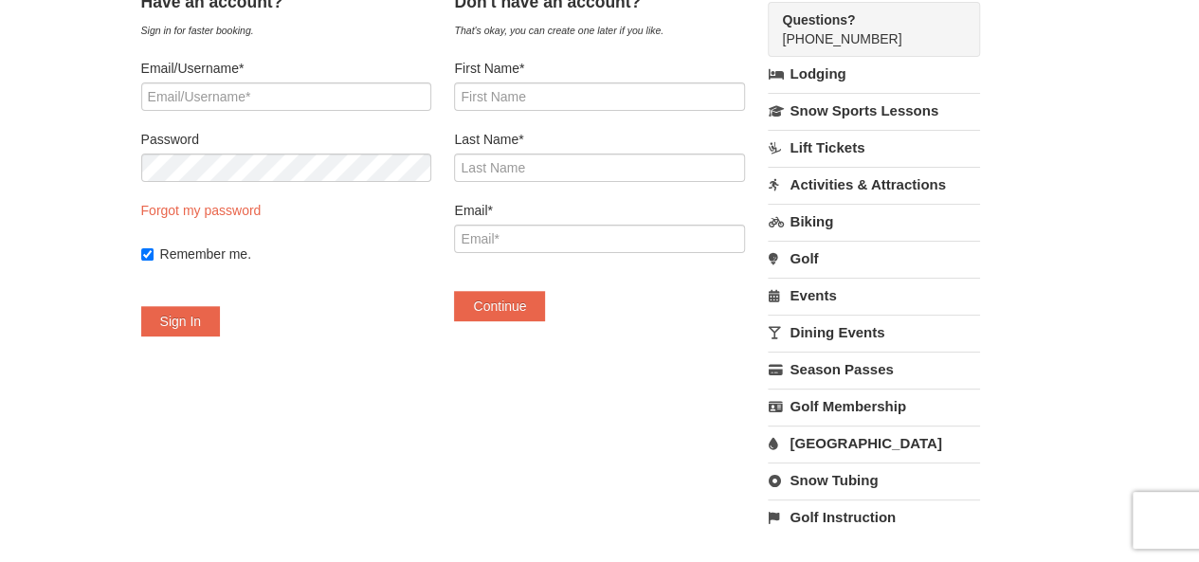
click at [867, 147] on link "Lift Tickets" at bounding box center [873, 147] width 211 height 35
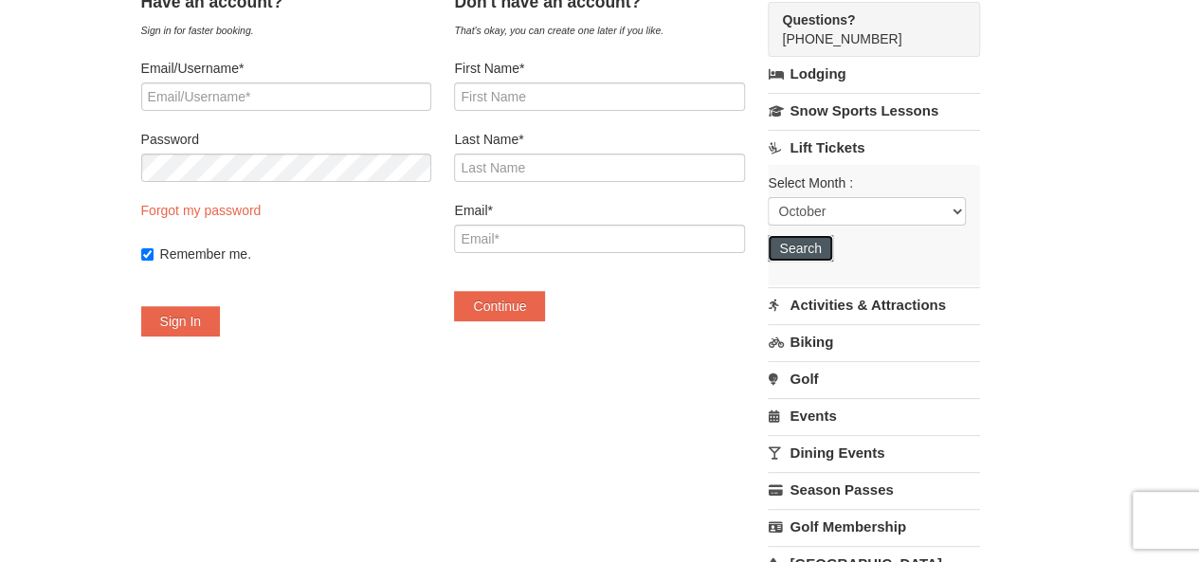
click at [831, 255] on button "Search" at bounding box center [800, 248] width 64 height 27
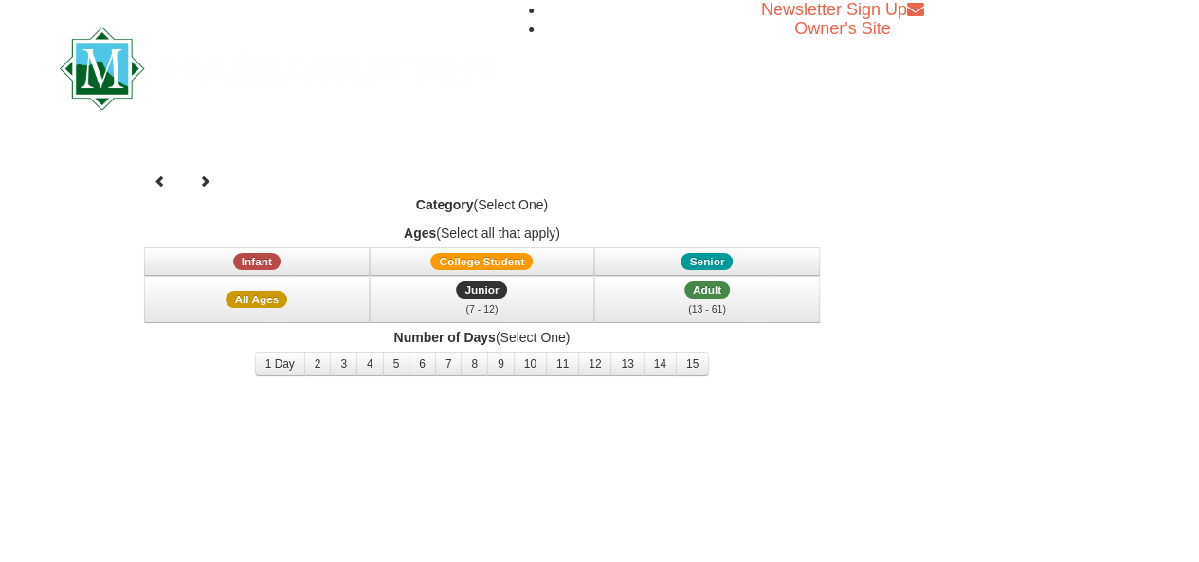
select select "10"
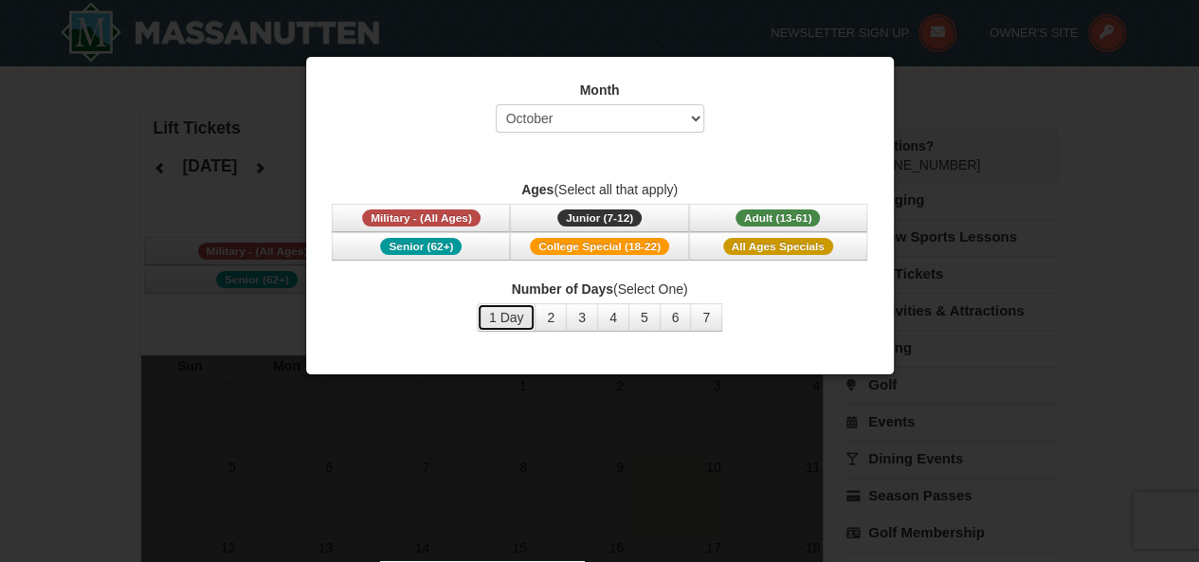
click at [511, 321] on button "1 Day" at bounding box center [507, 317] width 60 height 28
click at [795, 213] on span "Adult (13-61)" at bounding box center [778, 218] width 85 height 17
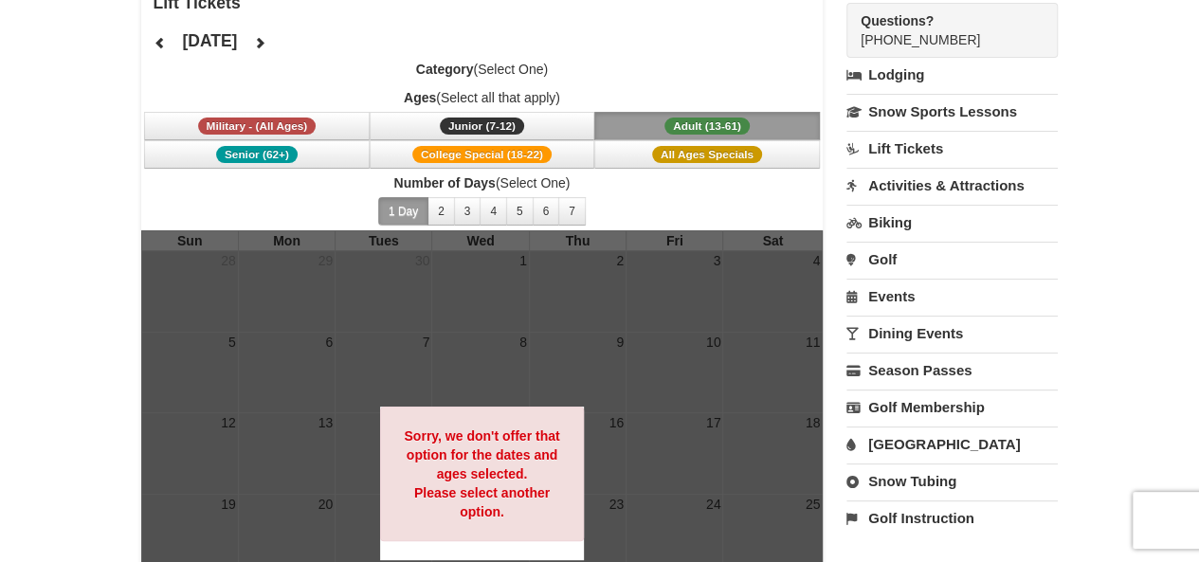
scroll to position [126, 0]
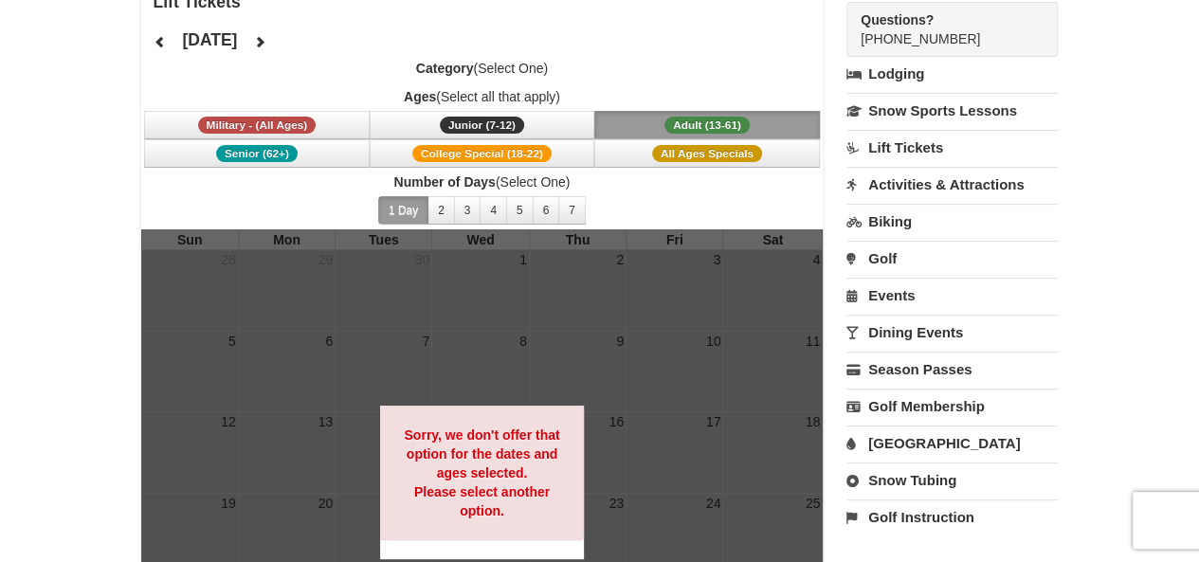
click at [772, 346] on div at bounding box center [482, 483] width 683 height 508
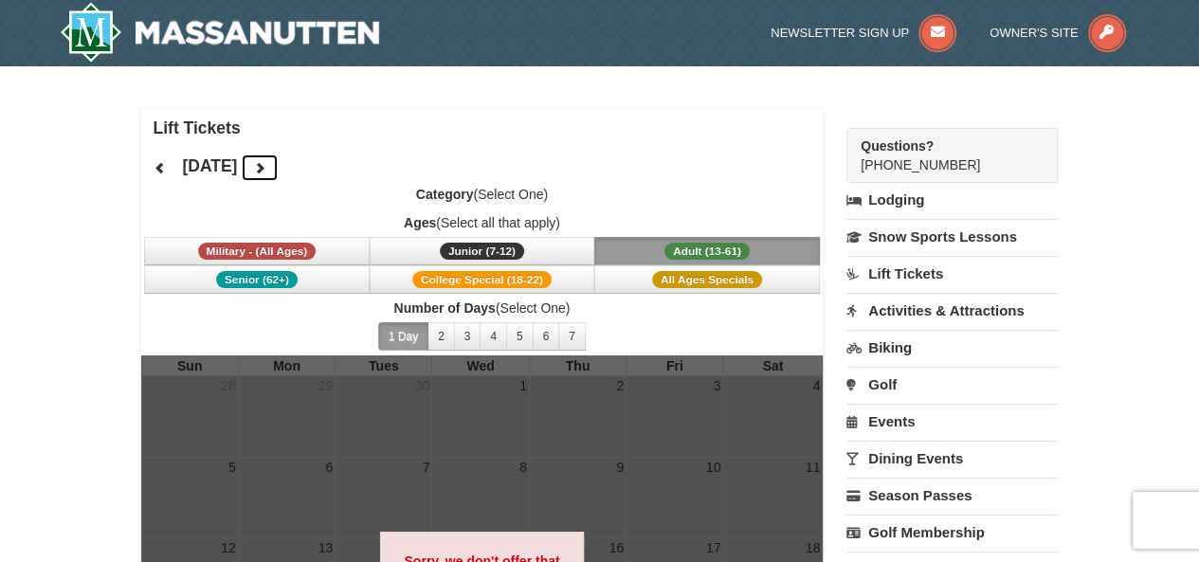
click at [266, 168] on icon at bounding box center [259, 167] width 13 height 13
click at [443, 333] on button "2" at bounding box center [441, 336] width 27 height 28
click at [154, 167] on icon at bounding box center [160, 167] width 13 height 13
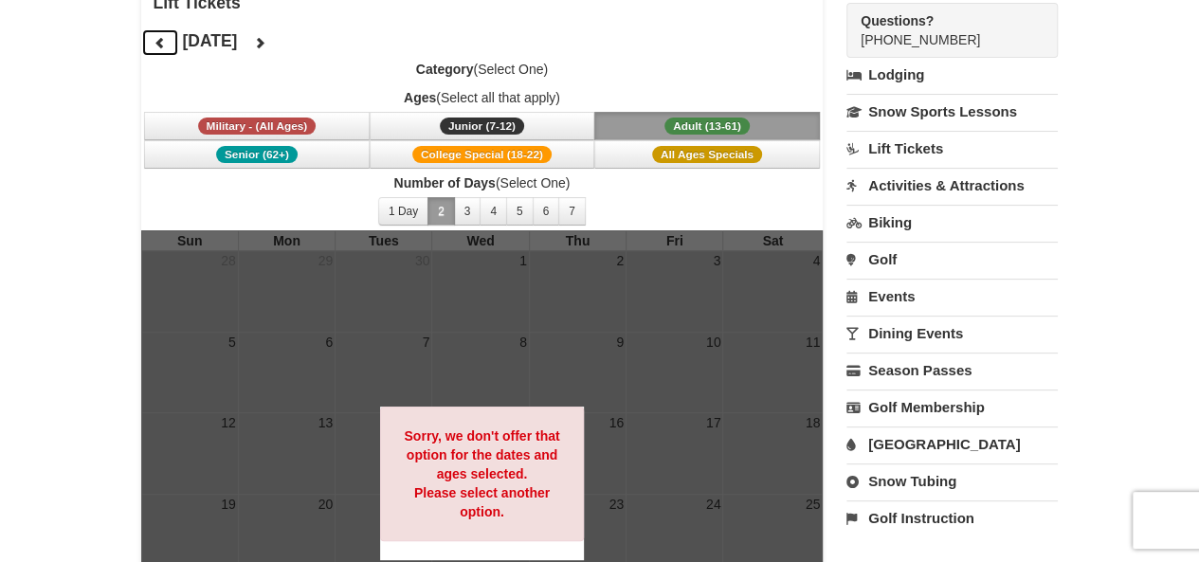
scroll to position [126, 0]
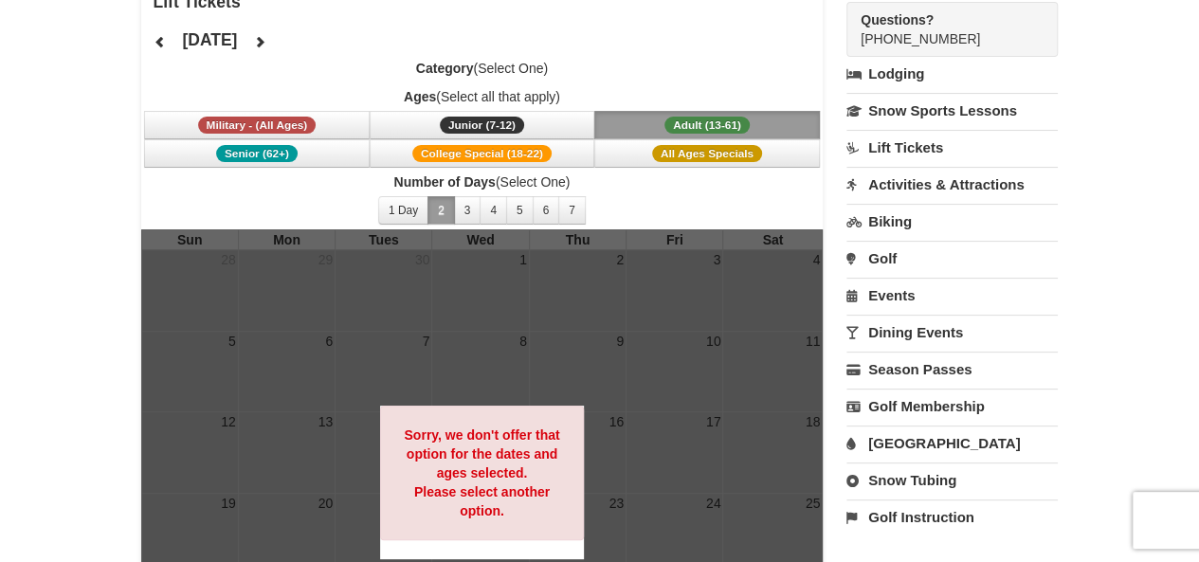
click at [923, 145] on link "Lift Tickets" at bounding box center [952, 147] width 211 height 35
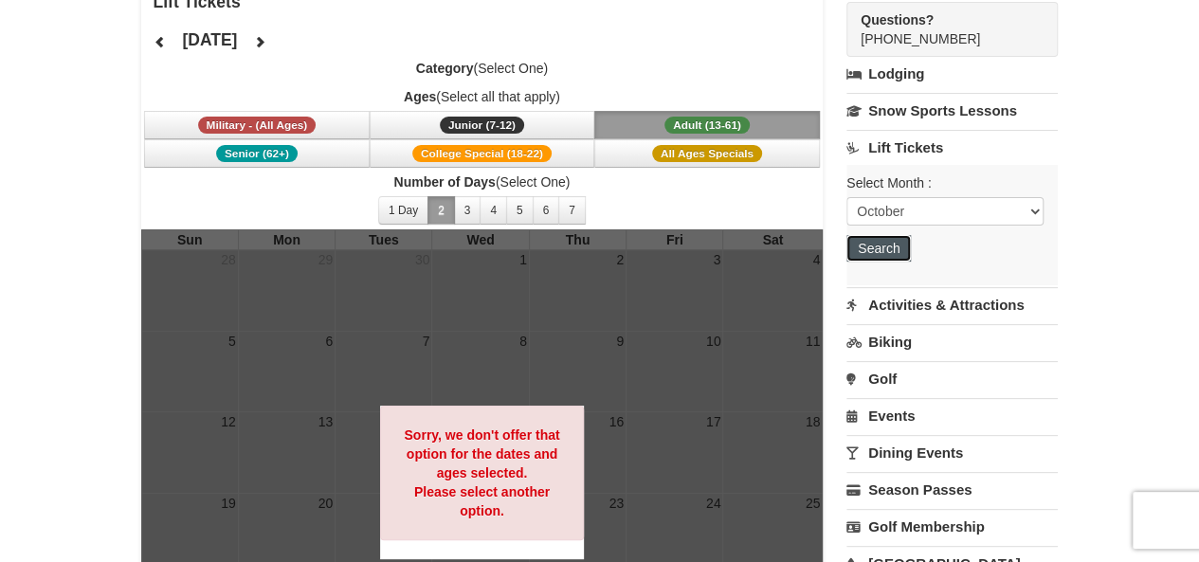
click at [882, 244] on button "Search" at bounding box center [879, 248] width 64 height 27
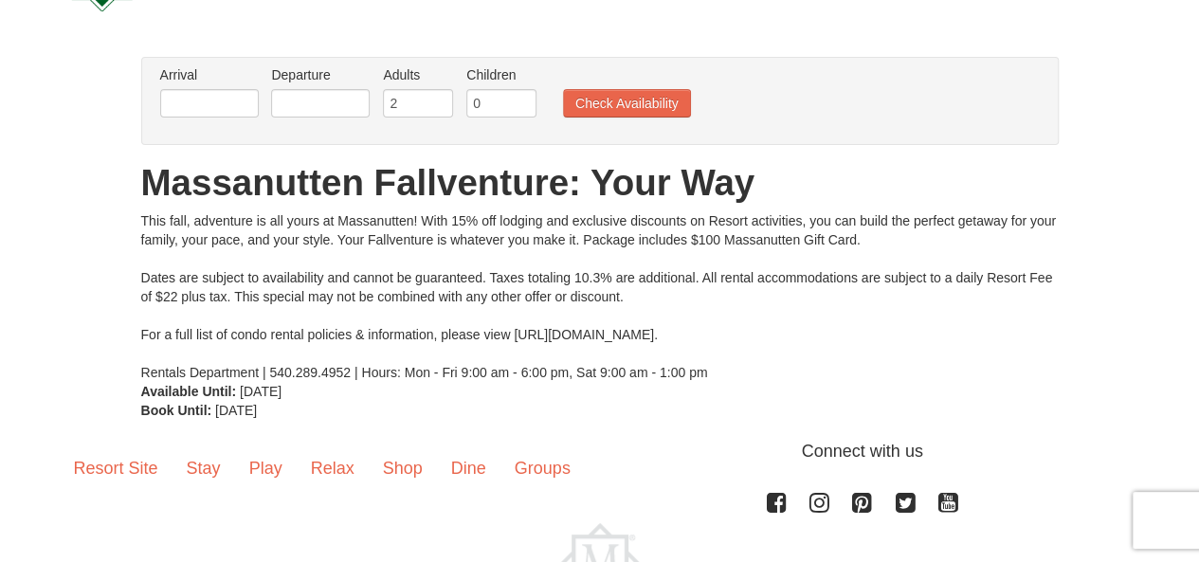
scroll to position [98, 0]
click at [176, 100] on input "text" at bounding box center [209, 104] width 99 height 28
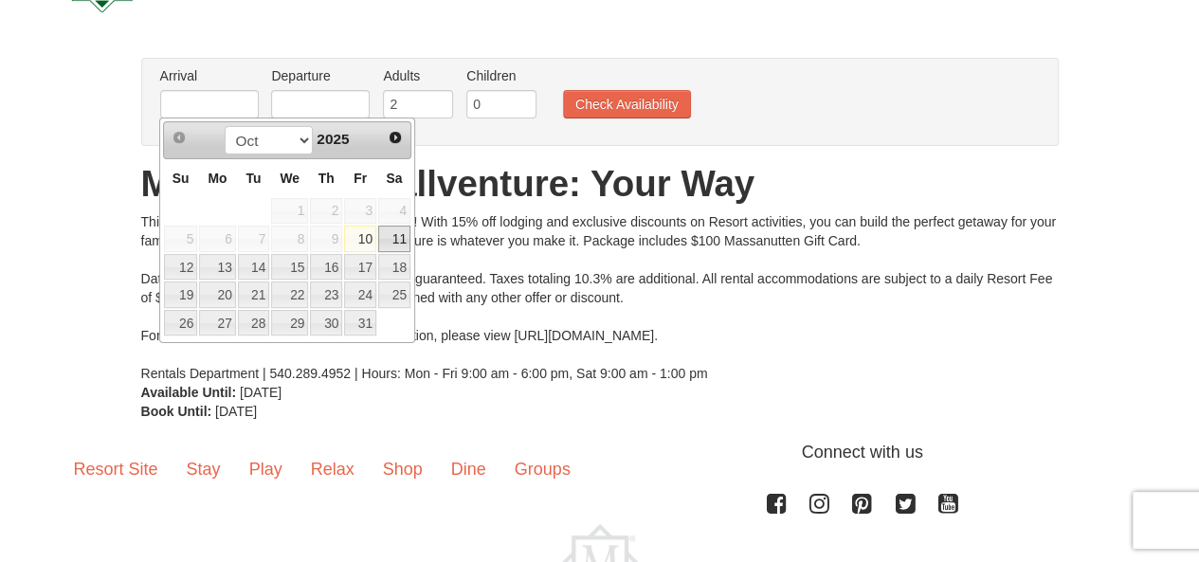
click at [391, 236] on link "11" at bounding box center [394, 239] width 32 height 27
type input "[DATE]"
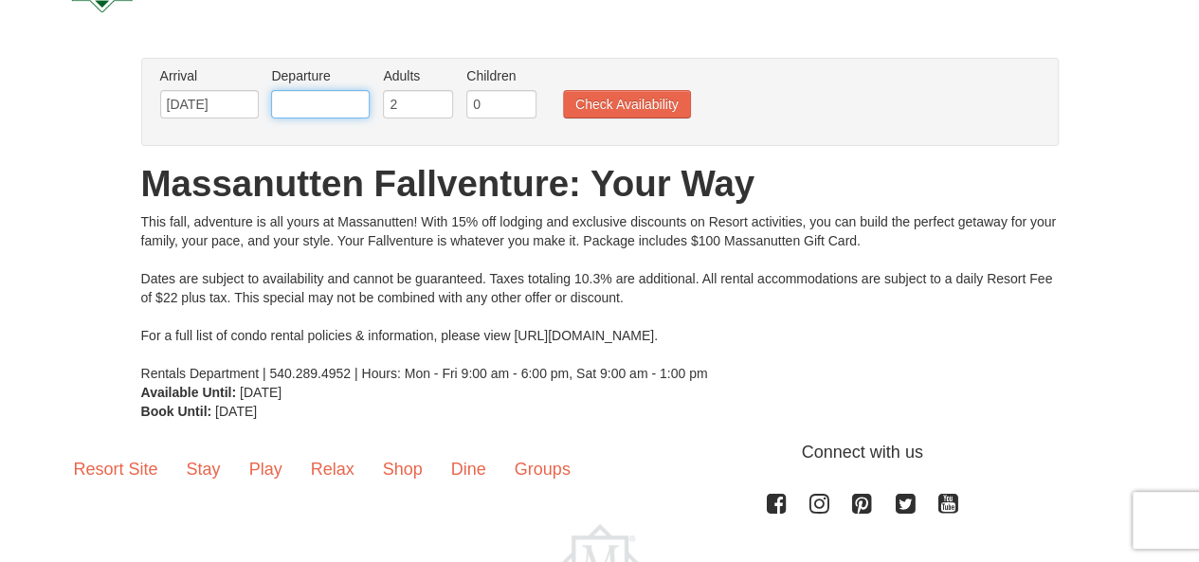
click at [319, 111] on input "text" at bounding box center [320, 104] width 99 height 28
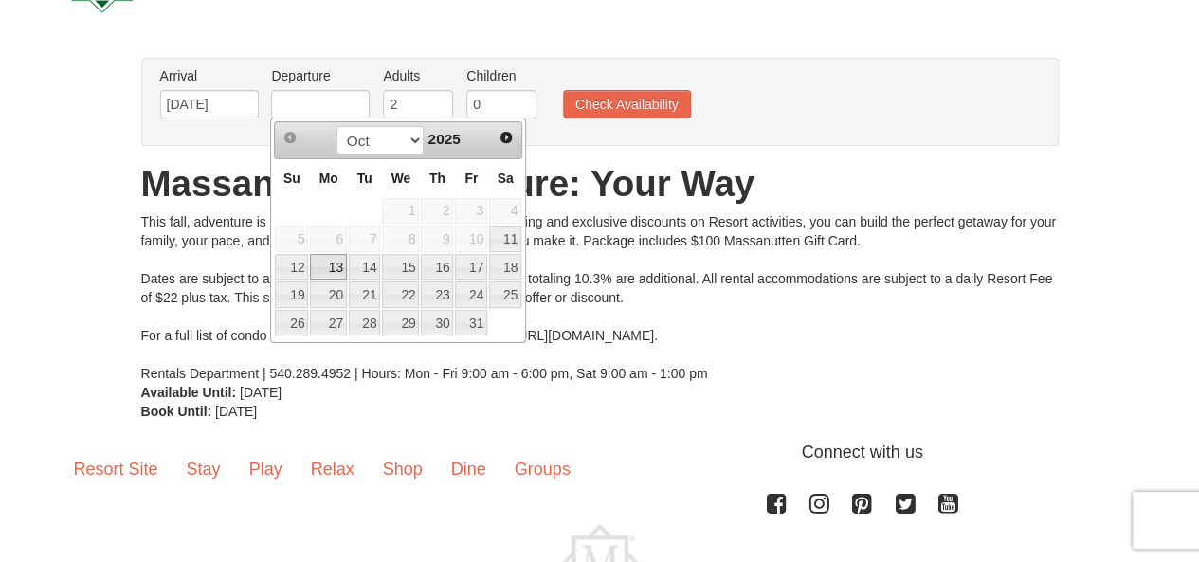
click at [335, 265] on link "13" at bounding box center [328, 267] width 36 height 27
type input "[DATE]"
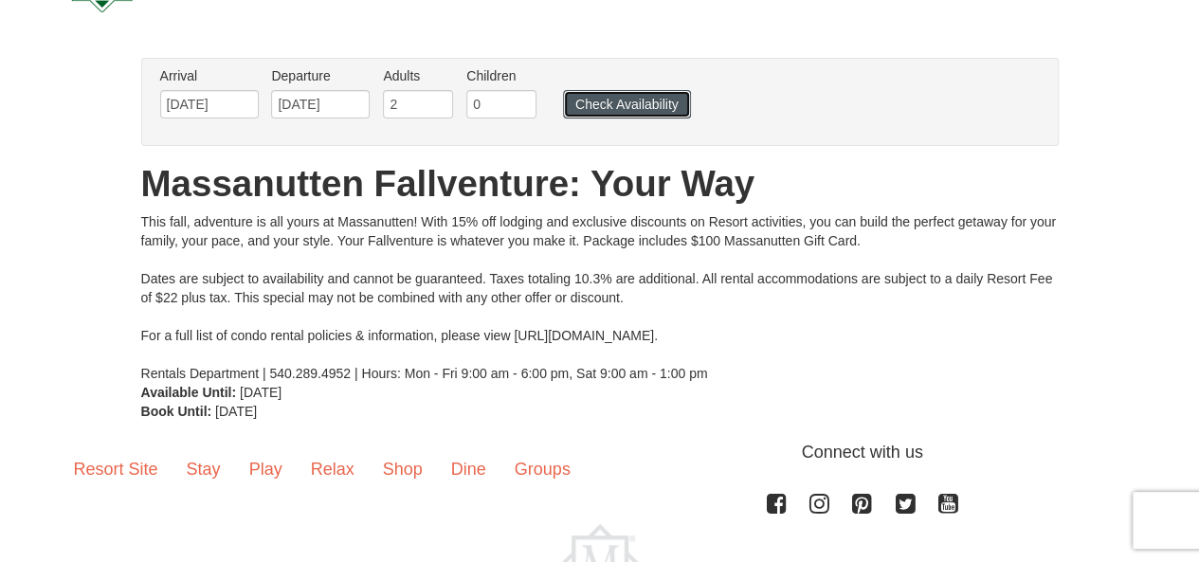
click at [637, 103] on button "Check Availability" at bounding box center [627, 104] width 128 height 28
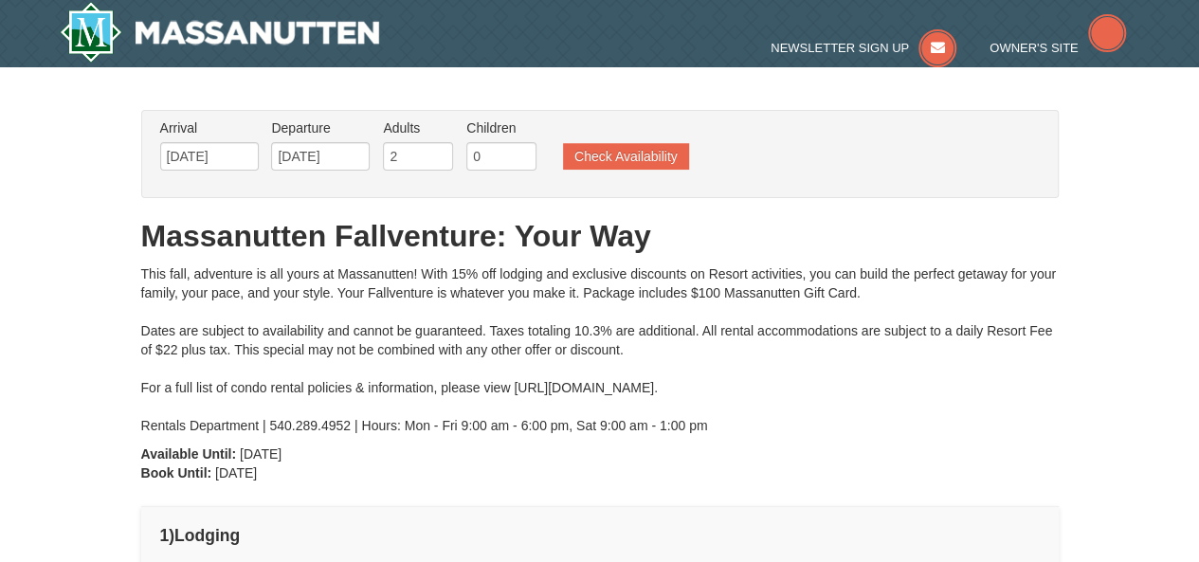
type input "[DATE]"
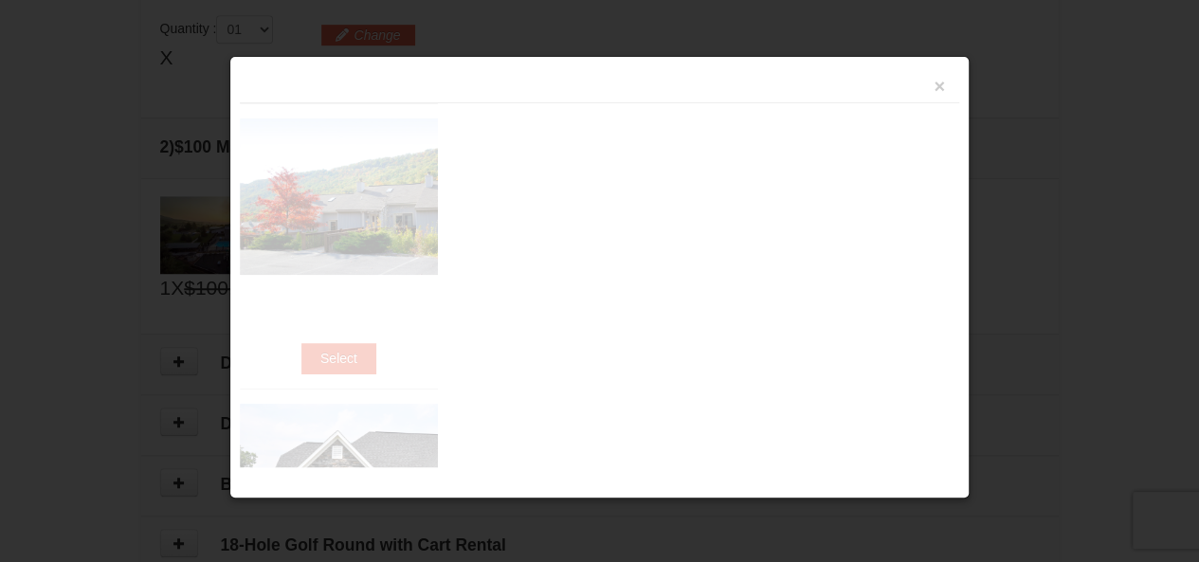
scroll to position [578, 0]
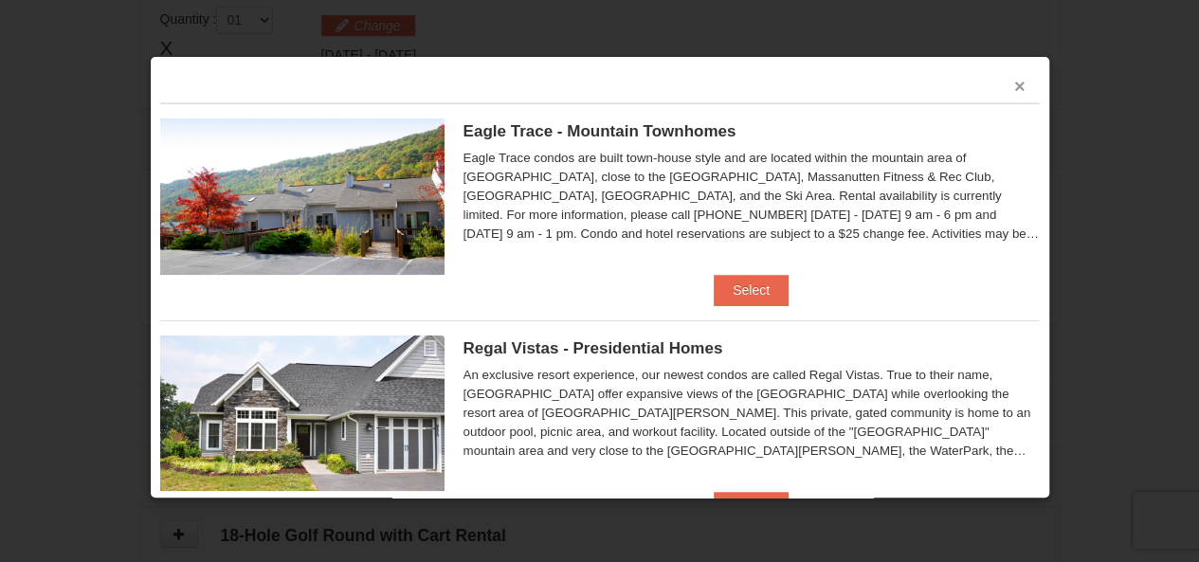
click at [1015, 86] on button "×" at bounding box center [1020, 86] width 11 height 19
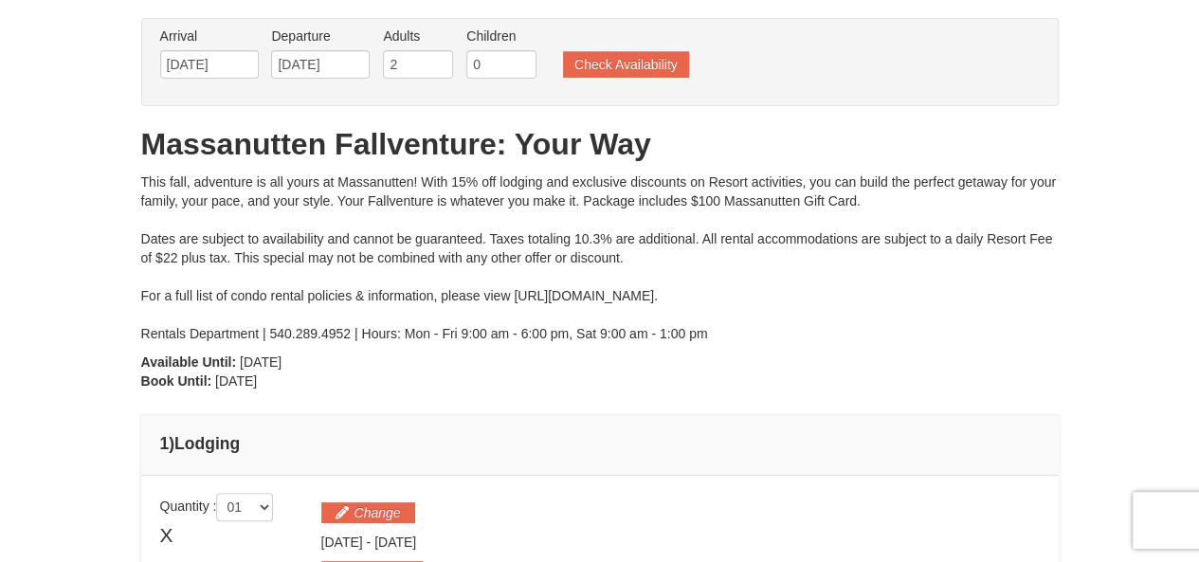
scroll to position [0, 0]
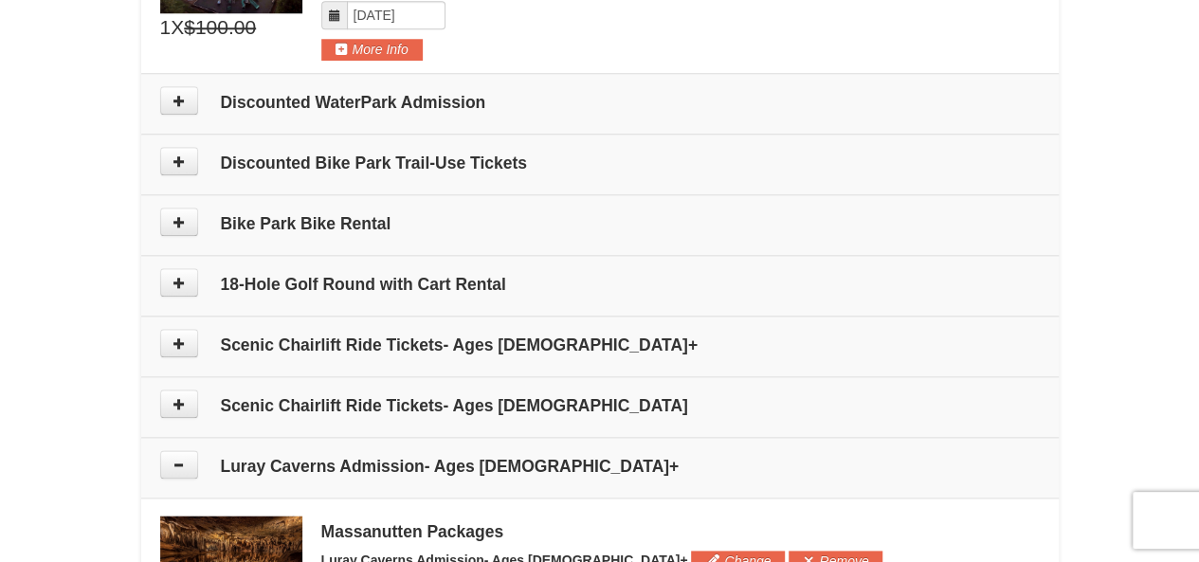
scroll to position [917, 0]
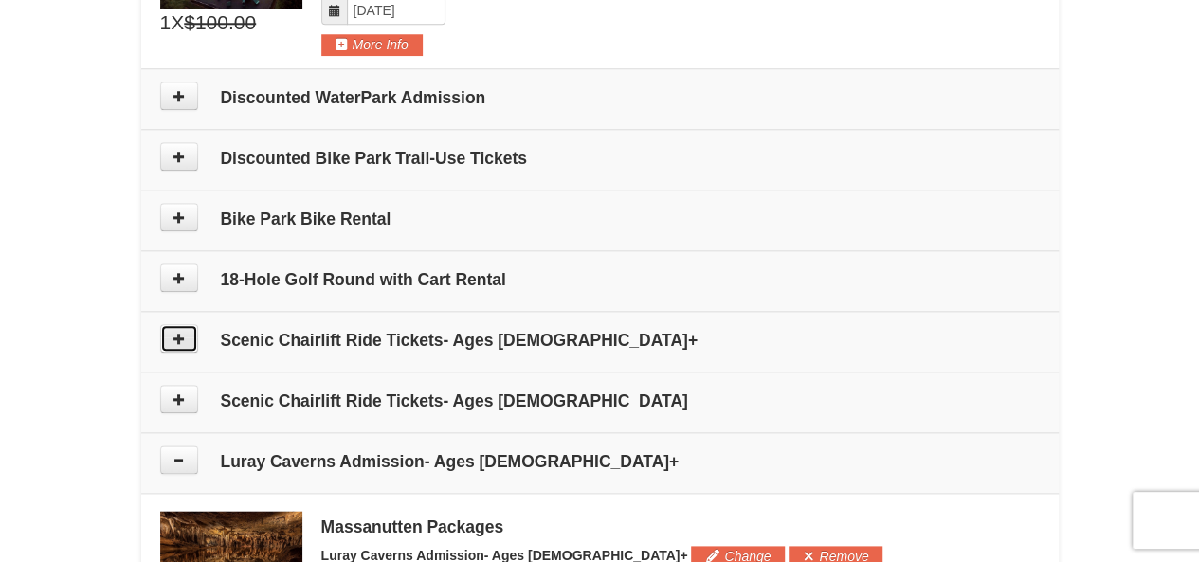
click at [178, 335] on icon at bounding box center [179, 338] width 13 height 13
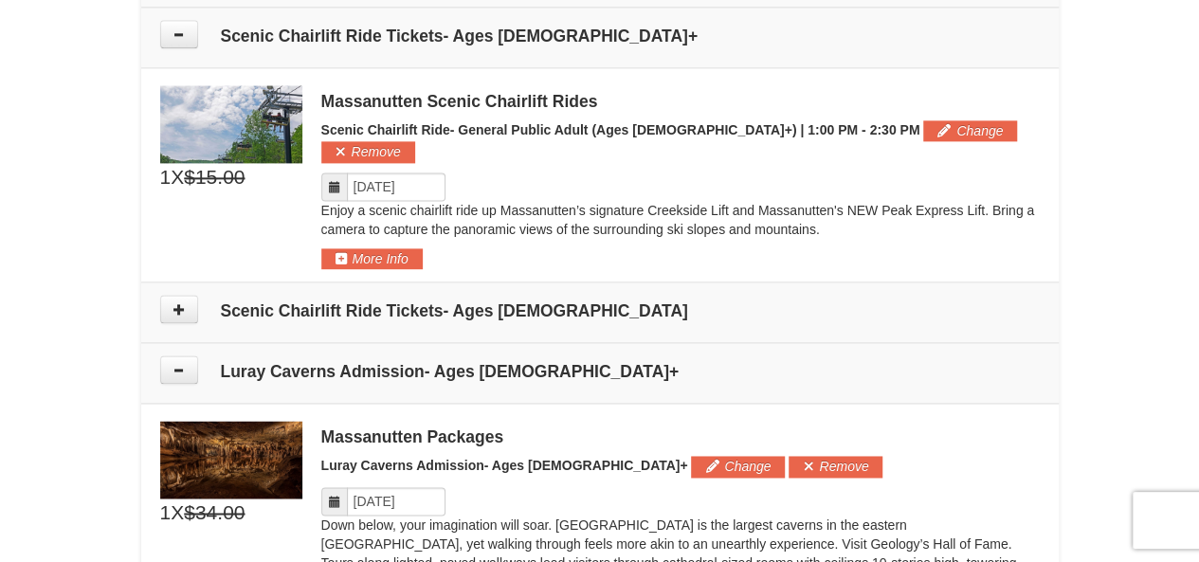
scroll to position [1224, 0]
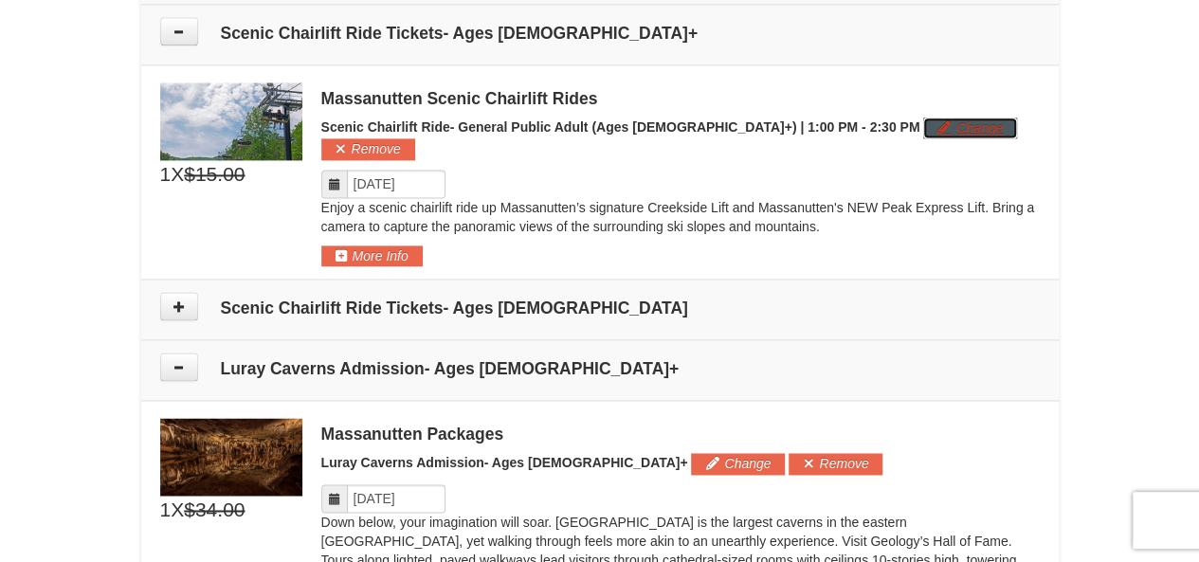
click at [924, 126] on button "Change" at bounding box center [971, 128] width 94 height 21
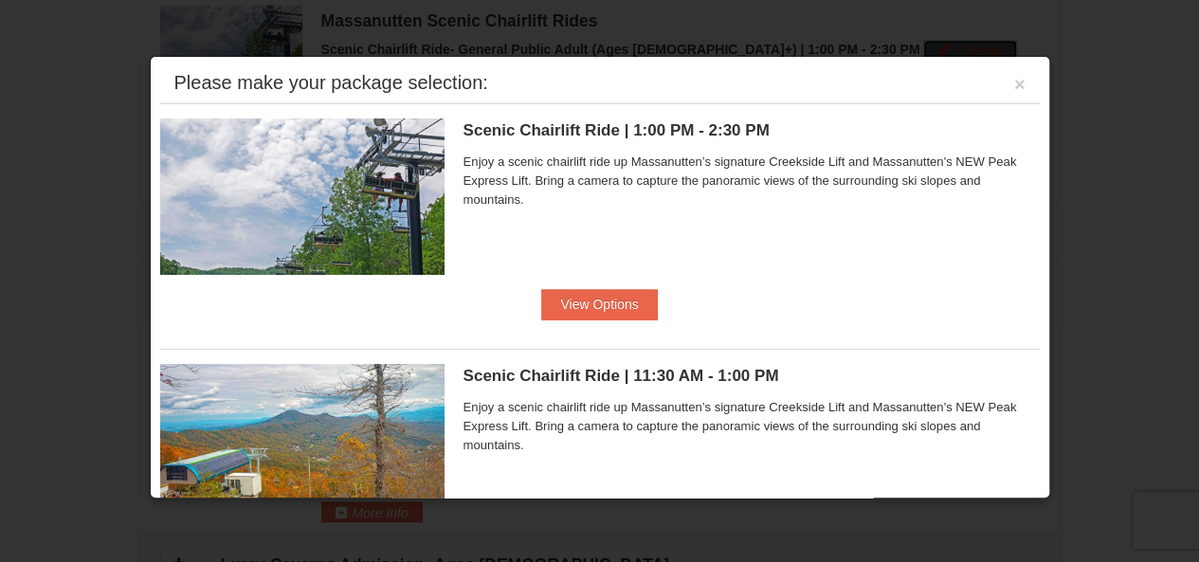
scroll to position [0, 0]
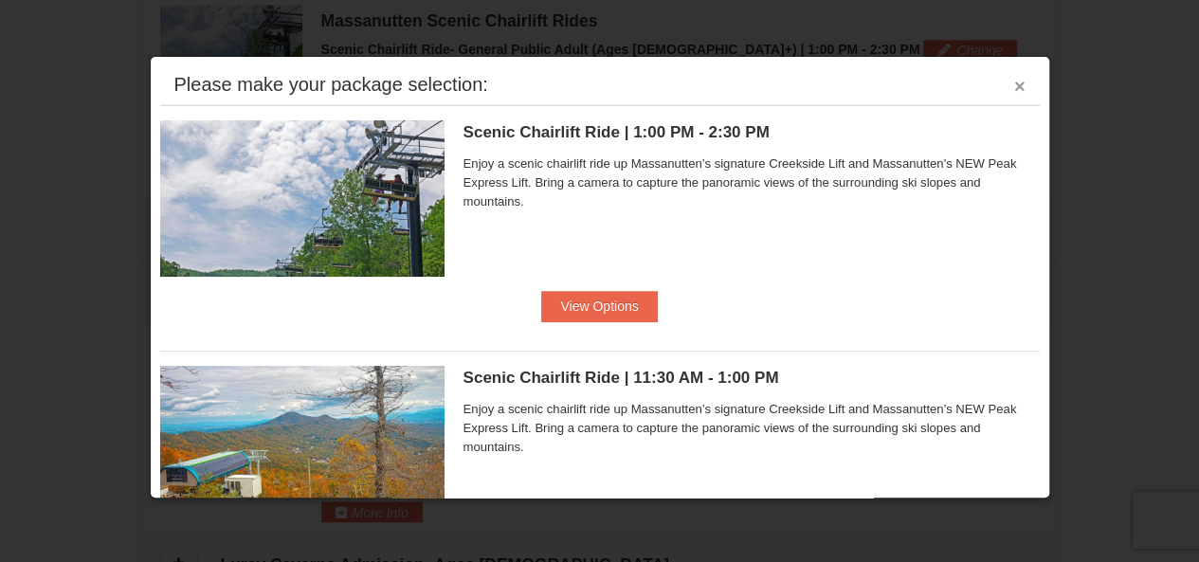
click at [1015, 87] on button "×" at bounding box center [1020, 86] width 11 height 19
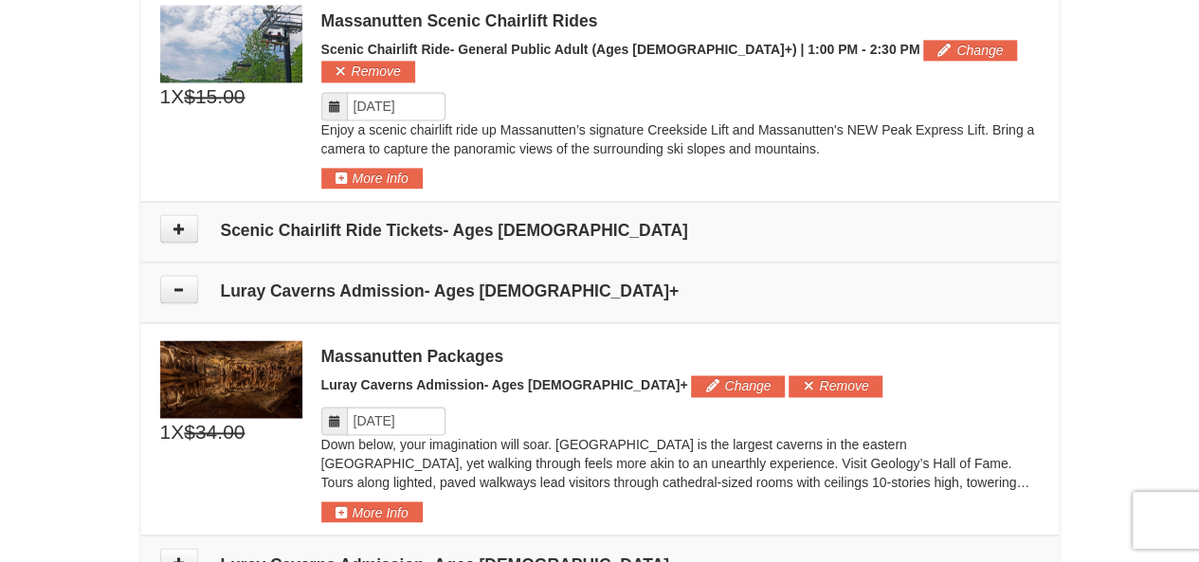
click at [332, 100] on icon at bounding box center [334, 106] width 13 height 13
click at [392, 92] on input "Please format dates MM/DD/YYYY" at bounding box center [396, 106] width 99 height 28
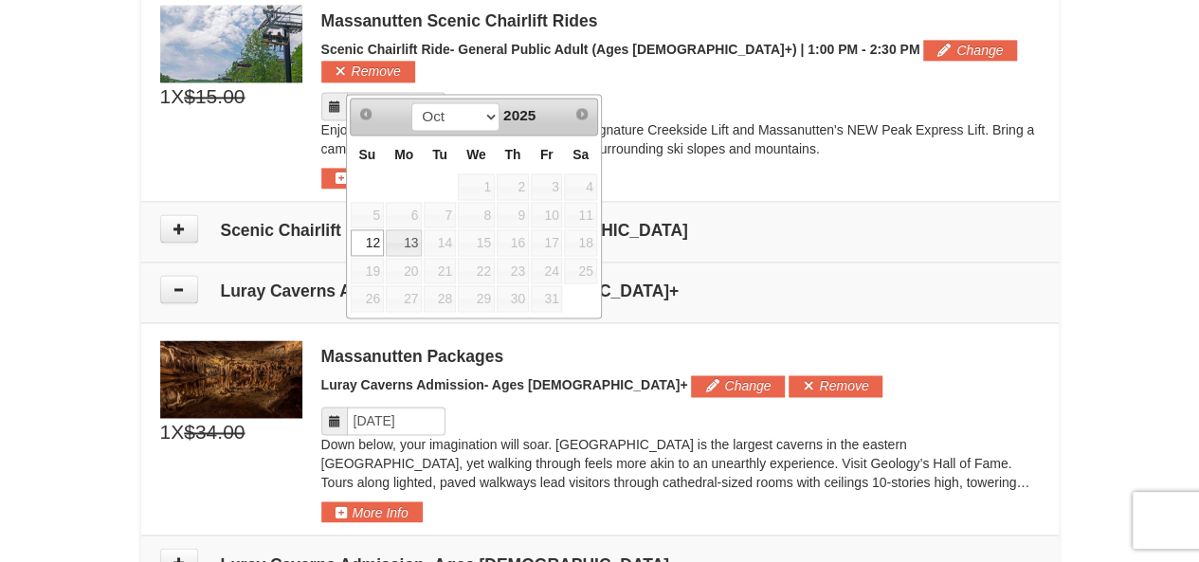
drag, startPoint x: 585, startPoint y: 210, endPoint x: 613, endPoint y: 196, distance: 30.5
click at [584, 208] on span "11" at bounding box center [580, 215] width 32 height 27
click at [690, 202] on td "Scenic Chairlift Ride Tickets- Ages [DEMOGRAPHIC_DATA]" at bounding box center [600, 232] width 918 height 61
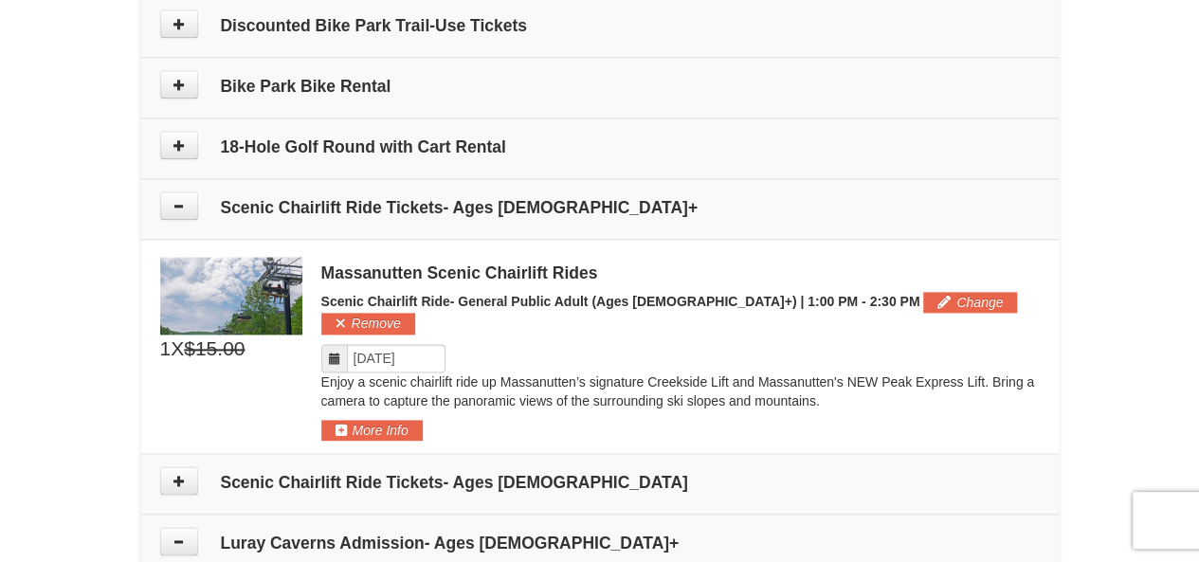
scroll to position [1049, 0]
